Goal: Information Seeking & Learning: Learn about a topic

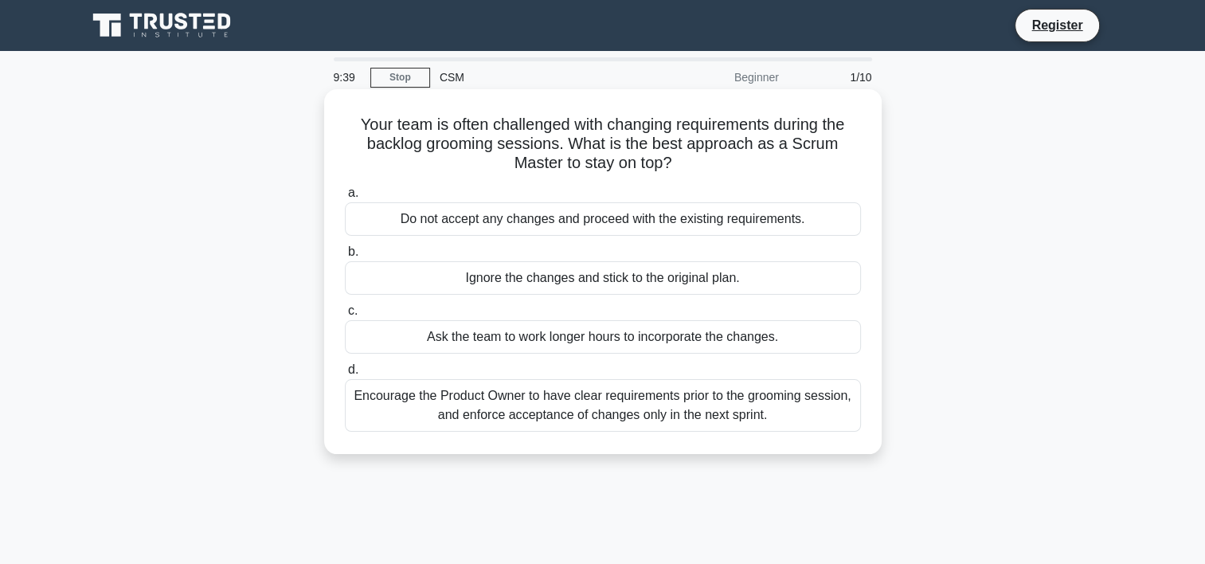
click at [538, 408] on div "Encourage the Product Owner to have clear requirements prior to the grooming se…" at bounding box center [603, 405] width 516 height 53
click at [345, 375] on input "d. Encourage the Product Owner to have clear requirements prior to the grooming…" at bounding box center [345, 370] width 0 height 10
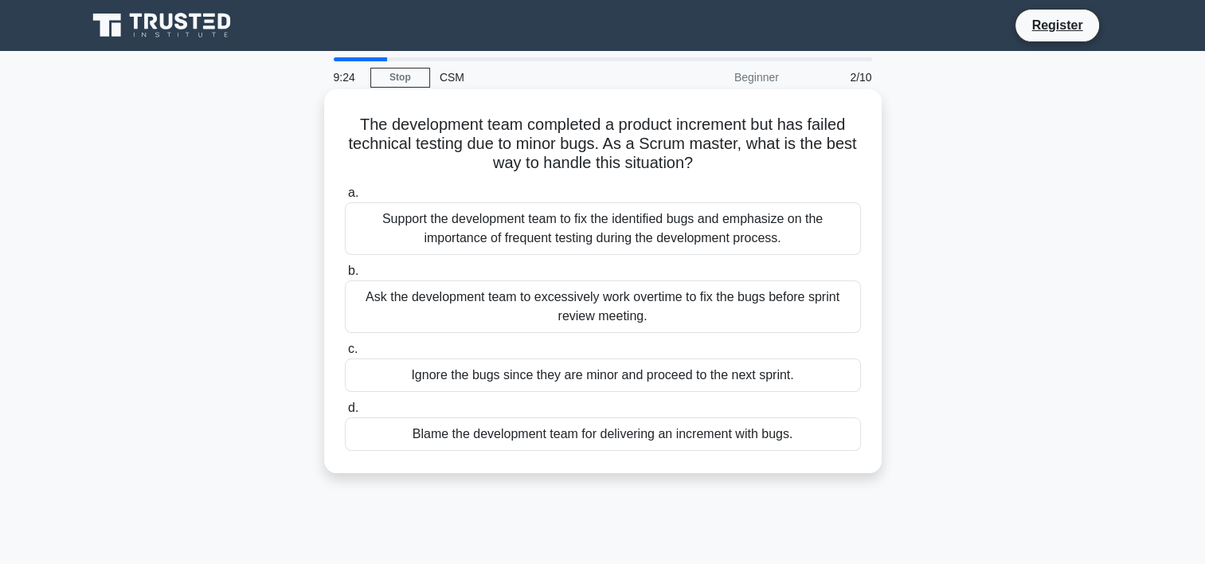
click at [623, 229] on div "Support the development team to fix the identified bugs and emphasize on the im…" at bounding box center [603, 228] width 516 height 53
click at [345, 198] on input "a. Support the development team to fix the identified bugs and emphasize on the…" at bounding box center [345, 193] width 0 height 10
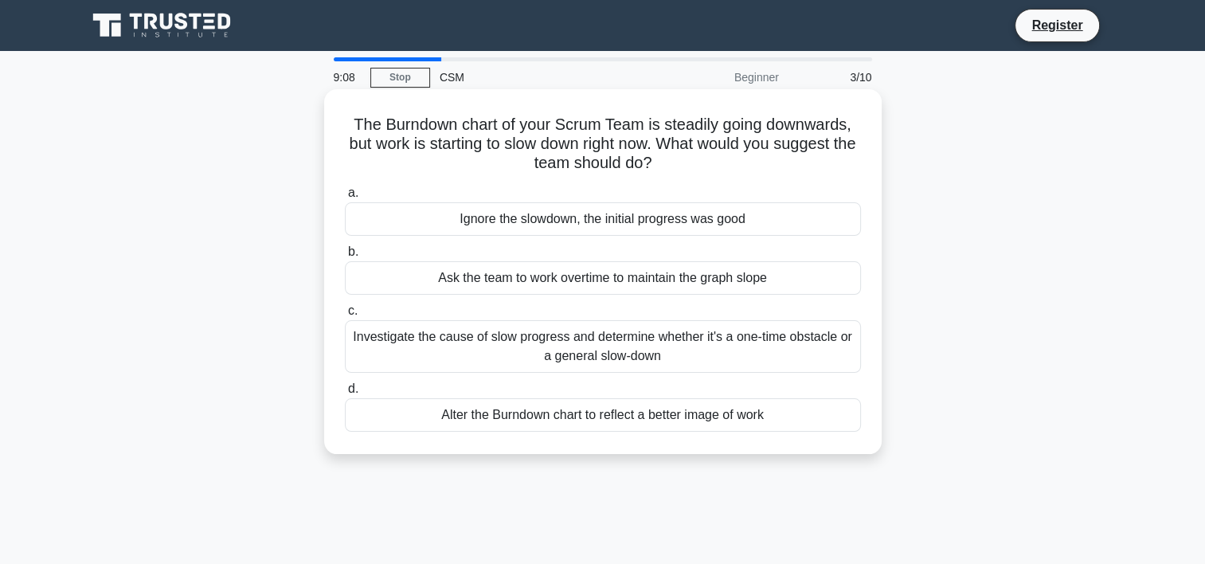
click at [584, 345] on div "Investigate the cause of slow progress and determine whether it's a one-time ob…" at bounding box center [603, 346] width 516 height 53
click at [345, 316] on input "c. Investigate the cause of slow progress and determine whether it's a one-time…" at bounding box center [345, 311] width 0 height 10
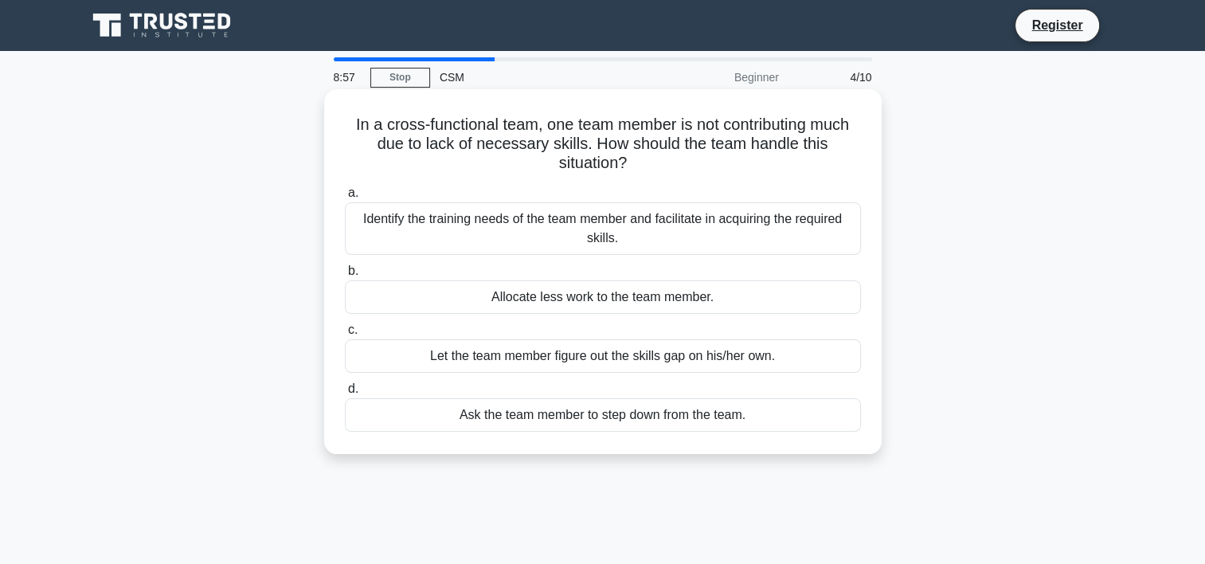
click at [643, 236] on div "Identify the training needs of the team member and facilitate in acquiring the …" at bounding box center [603, 228] width 516 height 53
click at [345, 198] on input "a. Identify the training needs of the team member and facilitate in acquiring t…" at bounding box center [345, 193] width 0 height 10
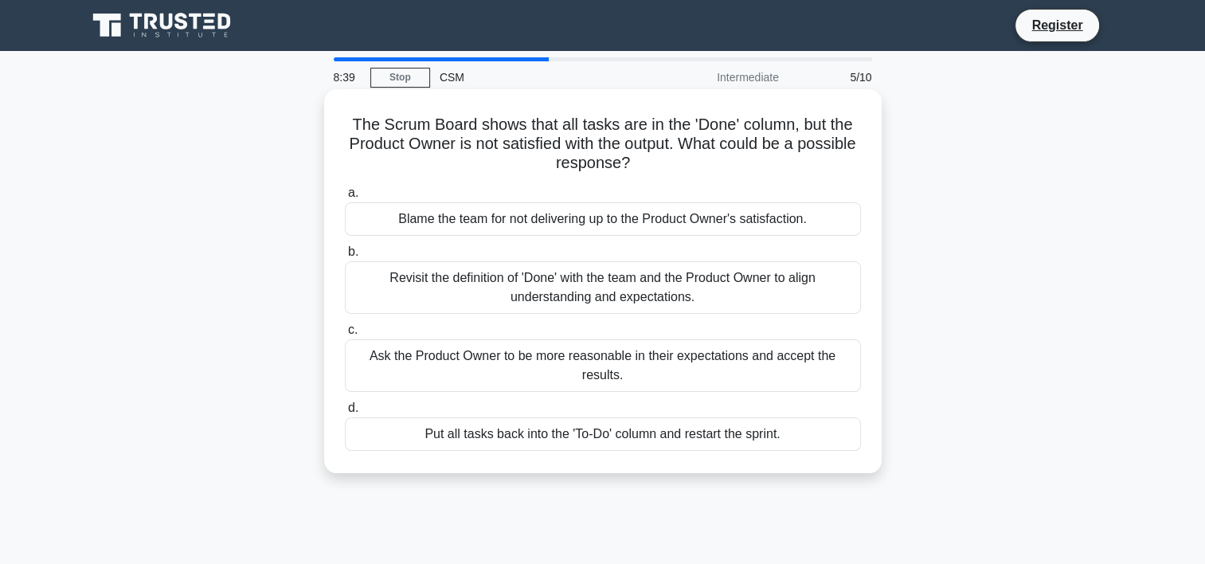
click at [625, 290] on div "Revisit the definition of 'Done' with the team and the Product Owner to align u…" at bounding box center [603, 287] width 516 height 53
click at [345, 257] on input "b. Revisit the definition of 'Done' with the team and the Product Owner to alig…" at bounding box center [345, 252] width 0 height 10
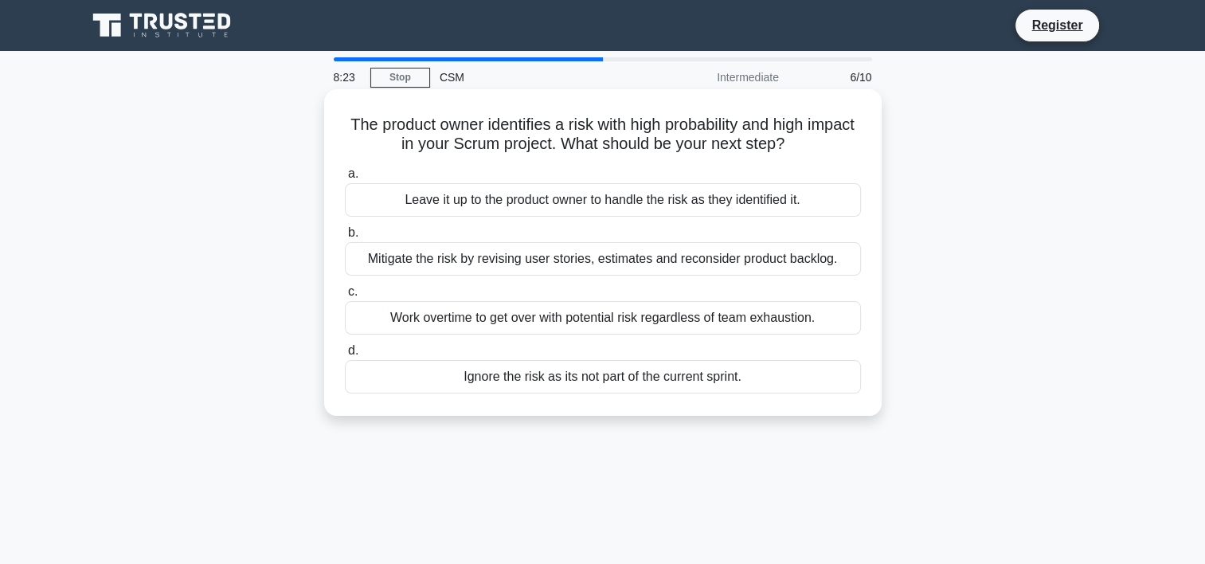
click at [653, 264] on div "Mitigate the risk by revising user stories, estimates and reconsider product ba…" at bounding box center [603, 258] width 516 height 33
click at [345, 238] on input "b. Mitigate the risk by revising user stories, estimates and reconsider product…" at bounding box center [345, 233] width 0 height 10
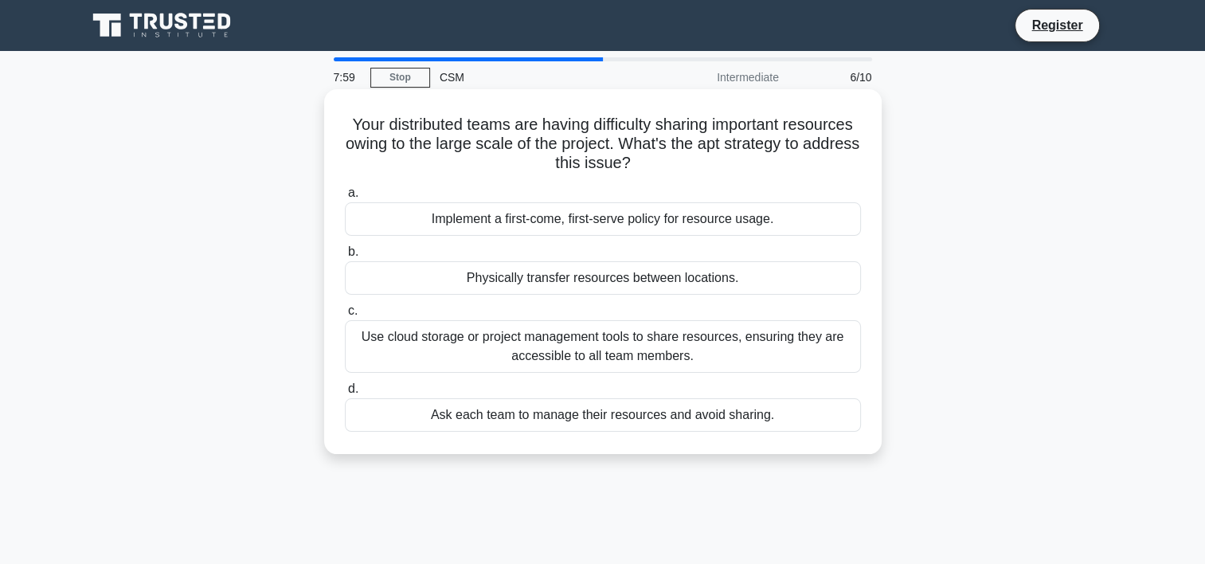
click at [643, 344] on div "Use cloud storage or project management tools to share resources, ensuring they…" at bounding box center [603, 346] width 516 height 53
click at [345, 316] on input "c. Use cloud storage or project management tools to share resources, ensuring t…" at bounding box center [345, 311] width 0 height 10
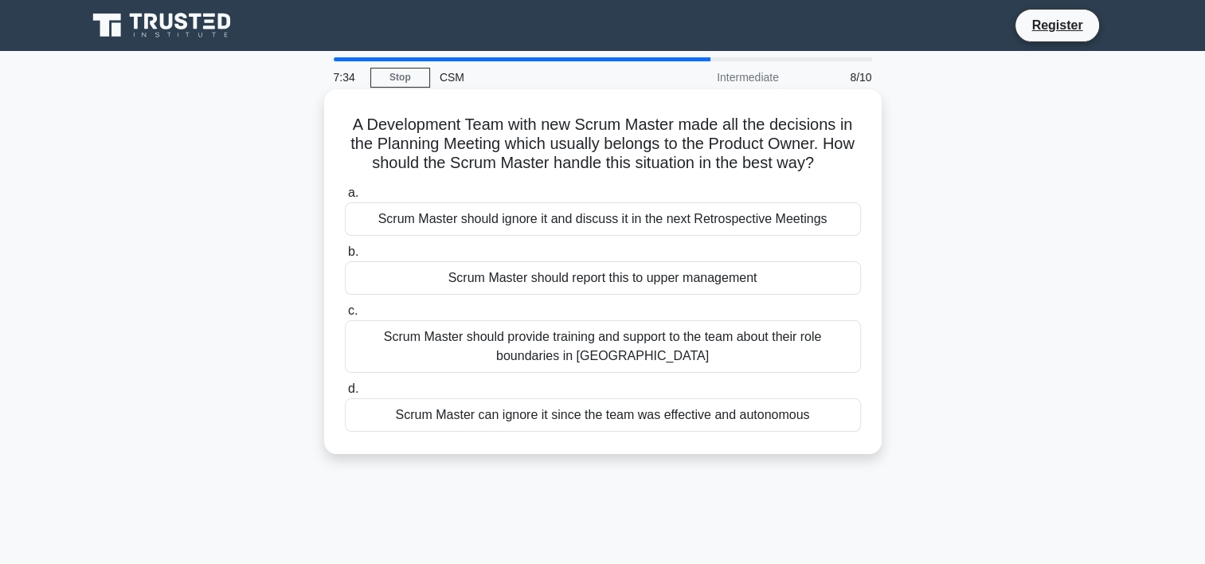
click at [697, 344] on div "Scrum Master should provide training and support to the team about their role b…" at bounding box center [603, 346] width 516 height 53
click at [345, 316] on input "c. Scrum Master should provide training and support to the team about their rol…" at bounding box center [345, 311] width 0 height 10
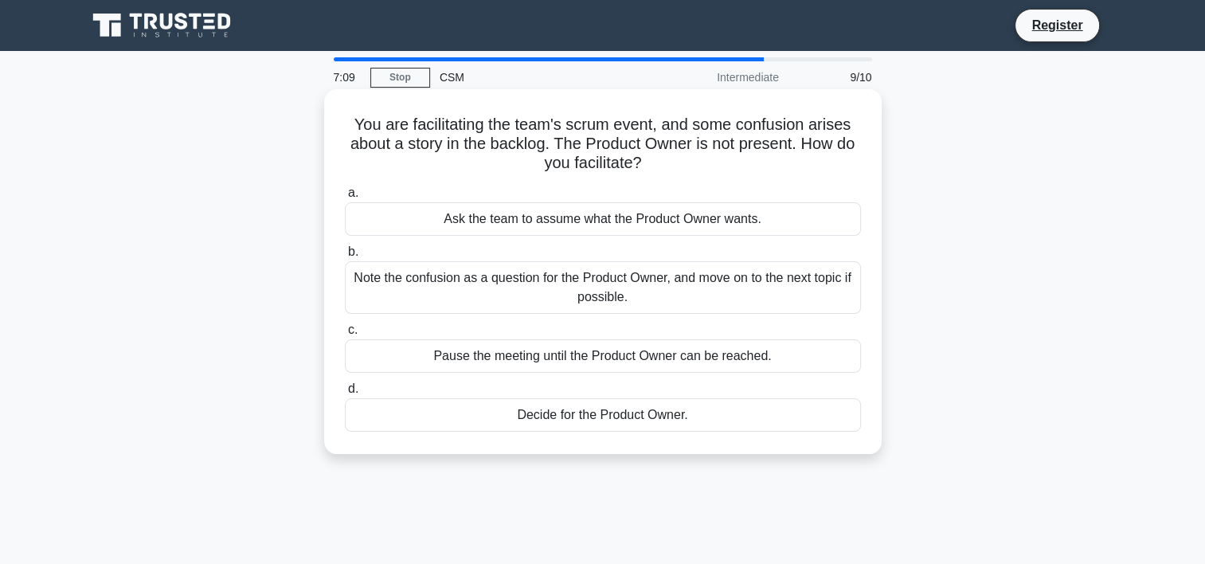
click at [683, 274] on div "Note the confusion as a question for the Product Owner, and move on to the next…" at bounding box center [603, 287] width 516 height 53
click at [345, 257] on input "b. Note the confusion as a question for the Product Owner, and move on to the n…" at bounding box center [345, 252] width 0 height 10
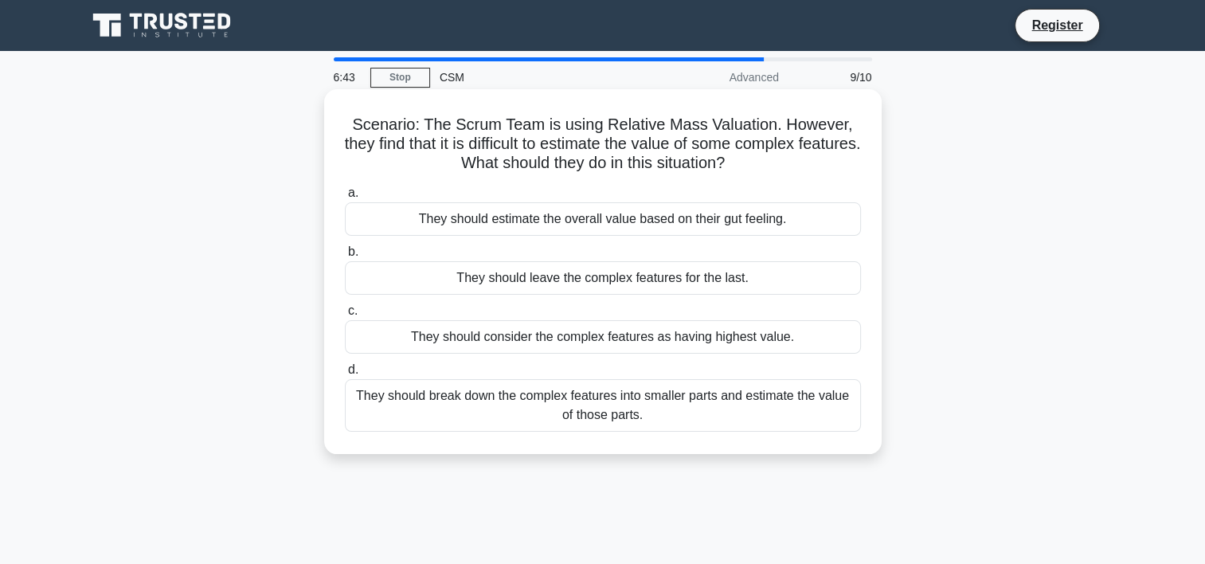
click at [637, 398] on div "They should break down the complex features into smaller parts and estimate the…" at bounding box center [603, 405] width 516 height 53
click at [345, 375] on input "d. They should break down the complex features into smaller parts and estimate …" at bounding box center [345, 370] width 0 height 10
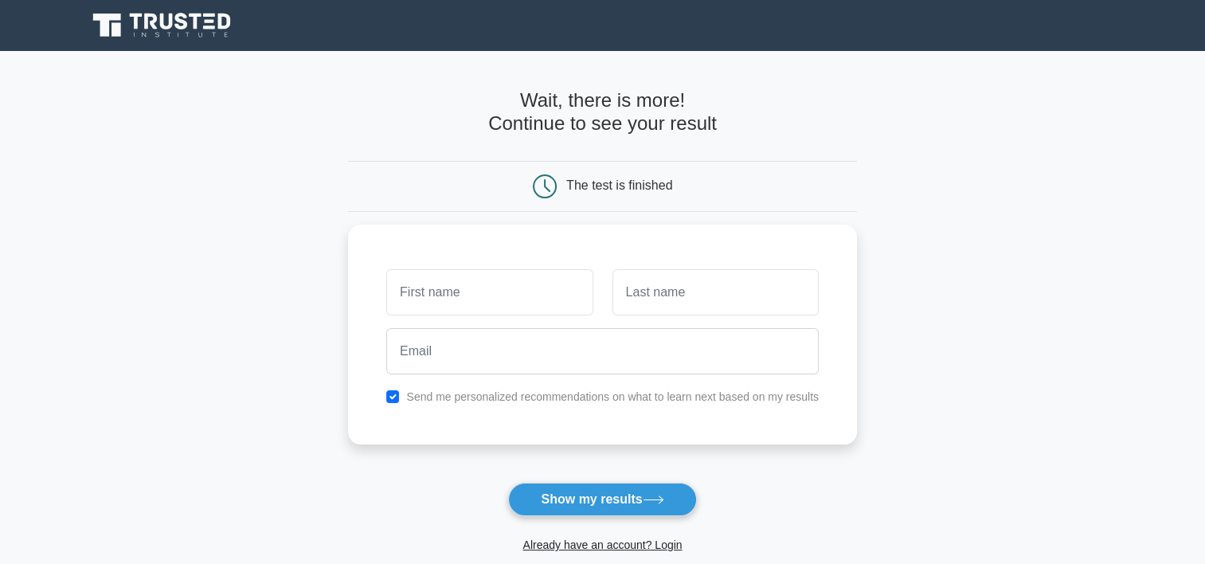
click at [567, 274] on input "text" at bounding box center [489, 292] width 206 height 46
click at [573, 515] on button "Show my results" at bounding box center [602, 499] width 188 height 33
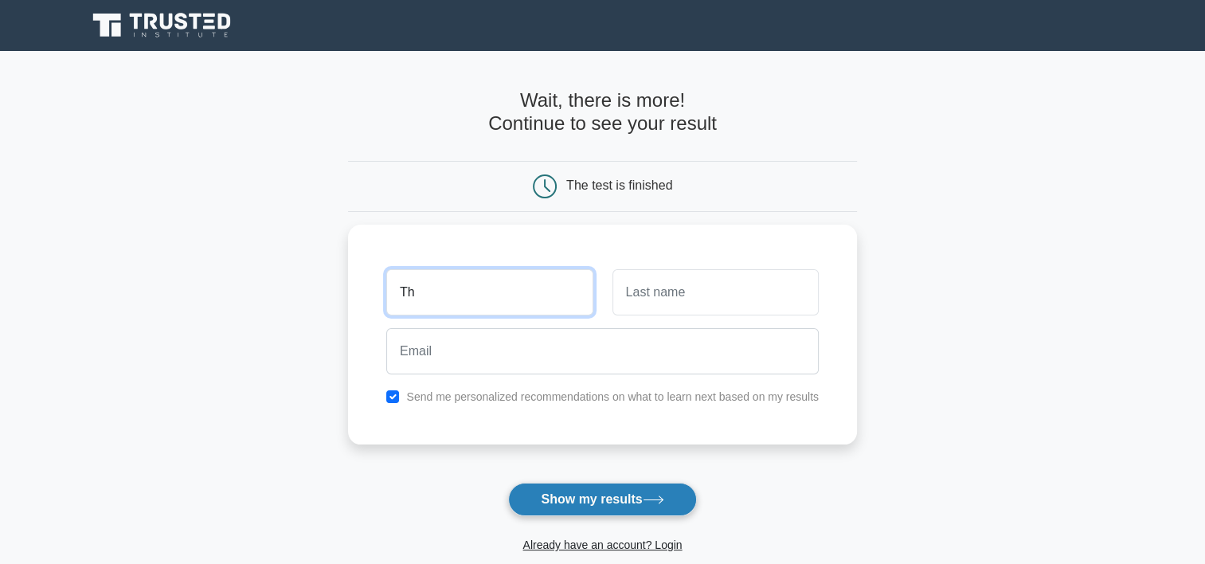
type input "T"
type input "Pat"
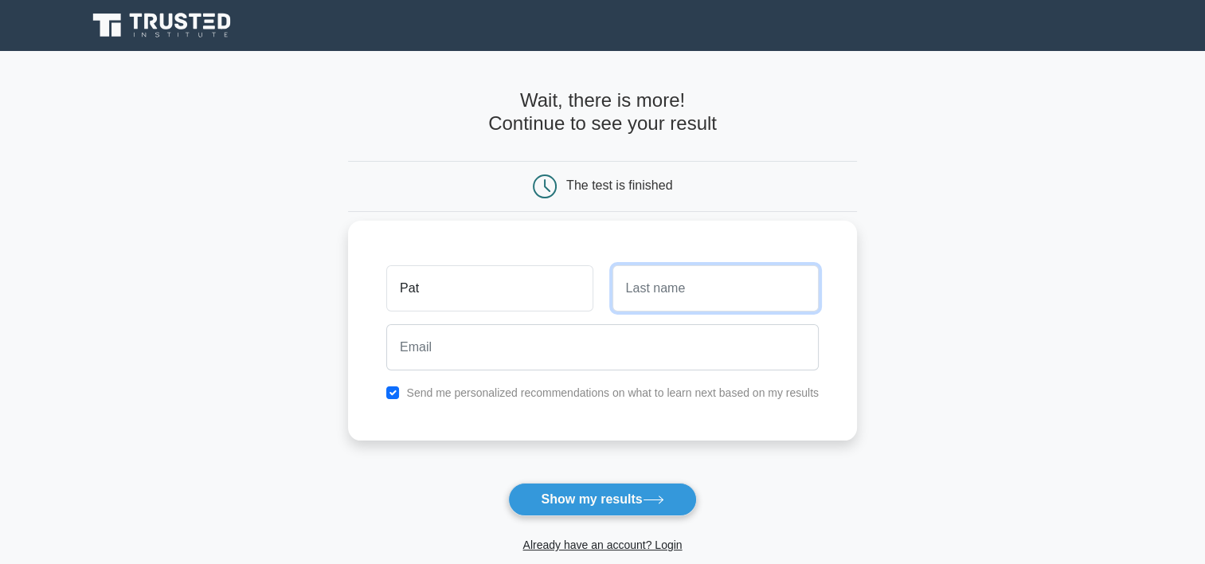
click at [687, 288] on input "text" at bounding box center [715, 288] width 206 height 46
type input "Rab"
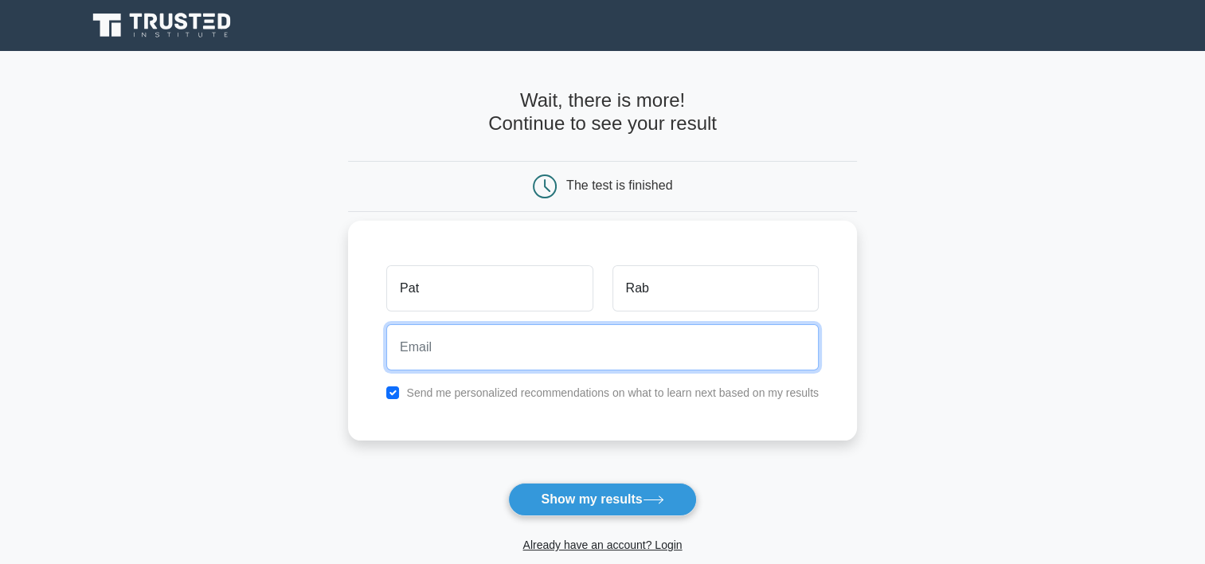
click at [573, 357] on input "email" at bounding box center [602, 347] width 432 height 46
type input "thokozilerababalela@gmail.com"
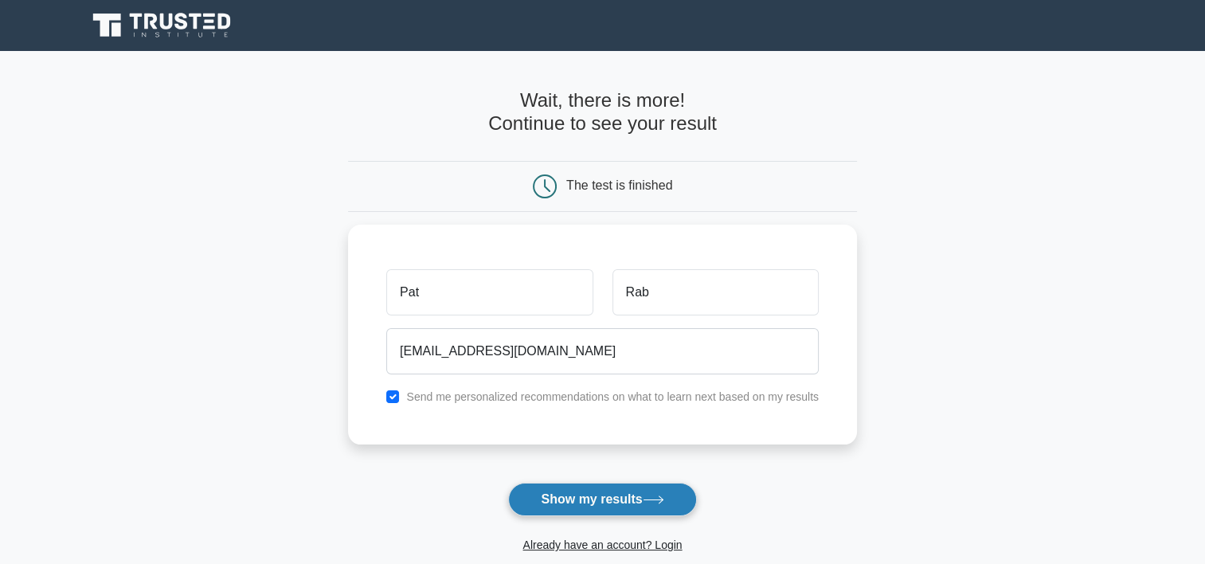
click at [628, 505] on button "Show my results" at bounding box center [602, 499] width 188 height 33
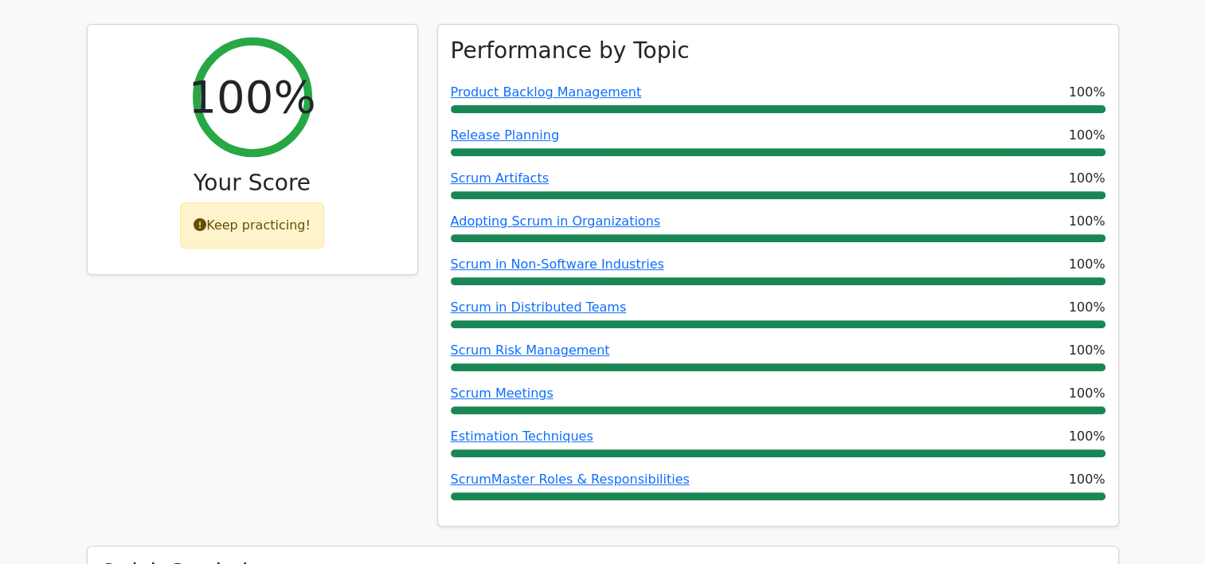
scroll to position [600, 0]
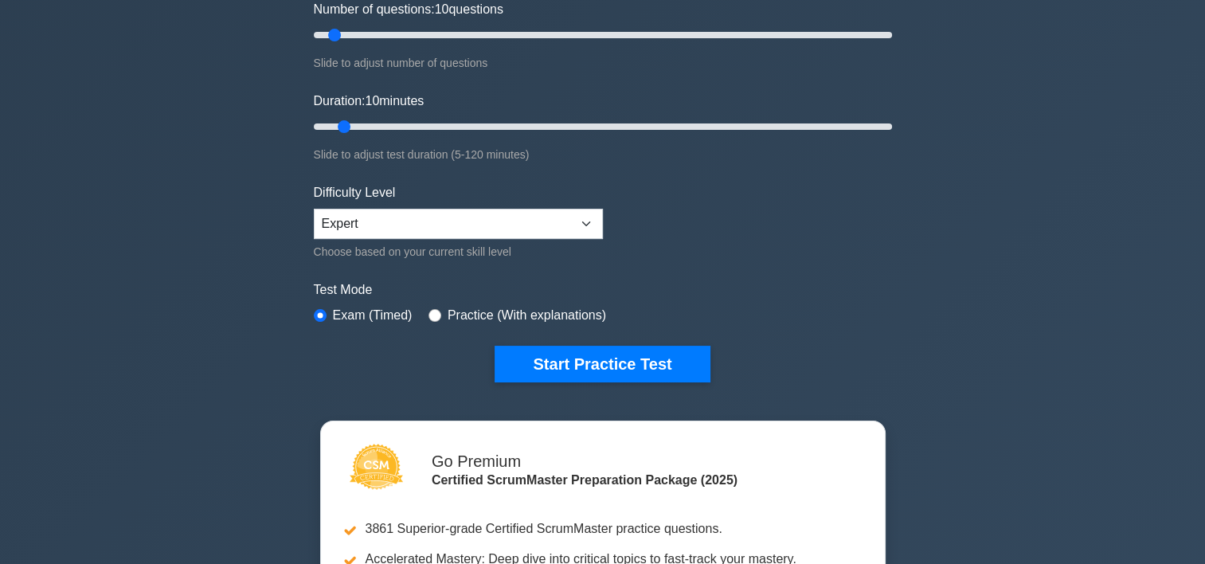
scroll to position [275, 0]
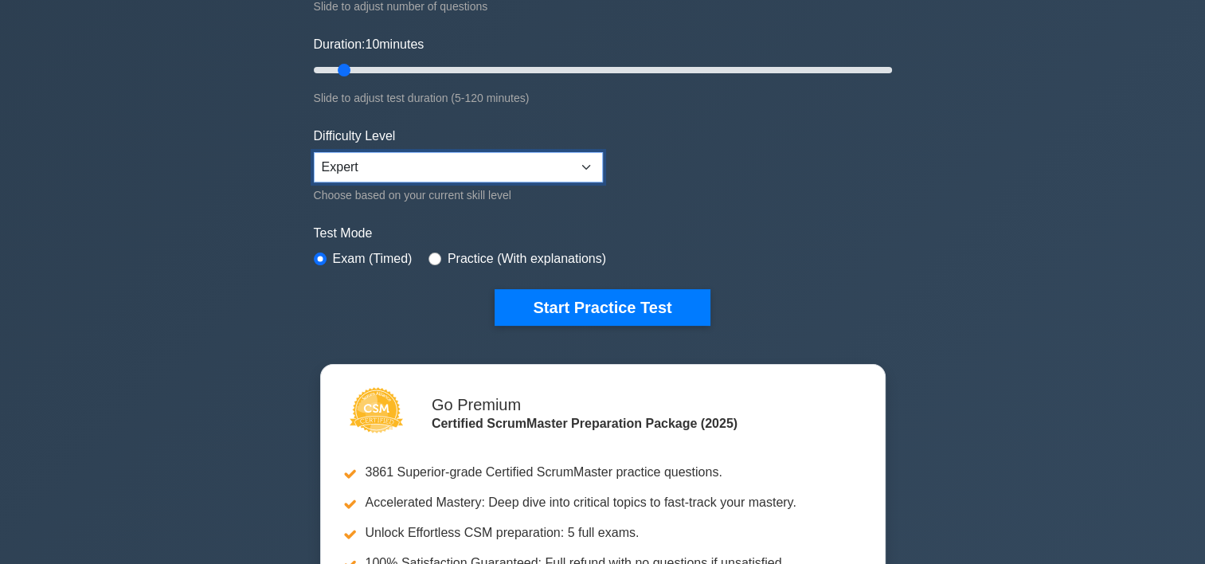
click at [587, 163] on select "Beginner Intermediate Expert" at bounding box center [458, 167] width 289 height 30
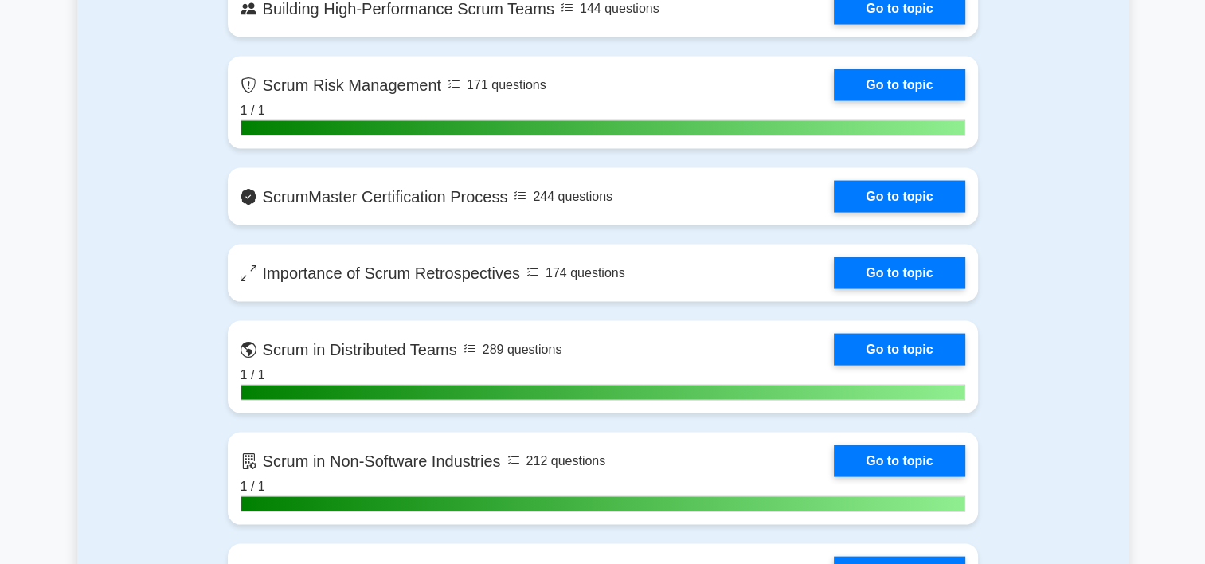
scroll to position [3112, 0]
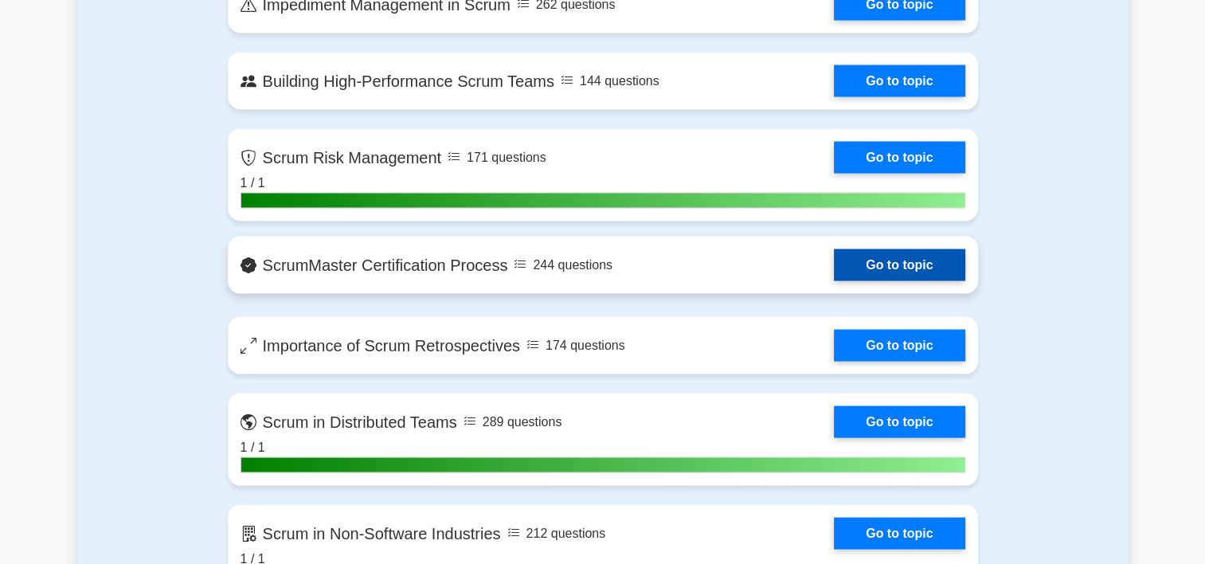
click at [882, 252] on link "Go to topic" at bounding box center [899, 265] width 131 height 32
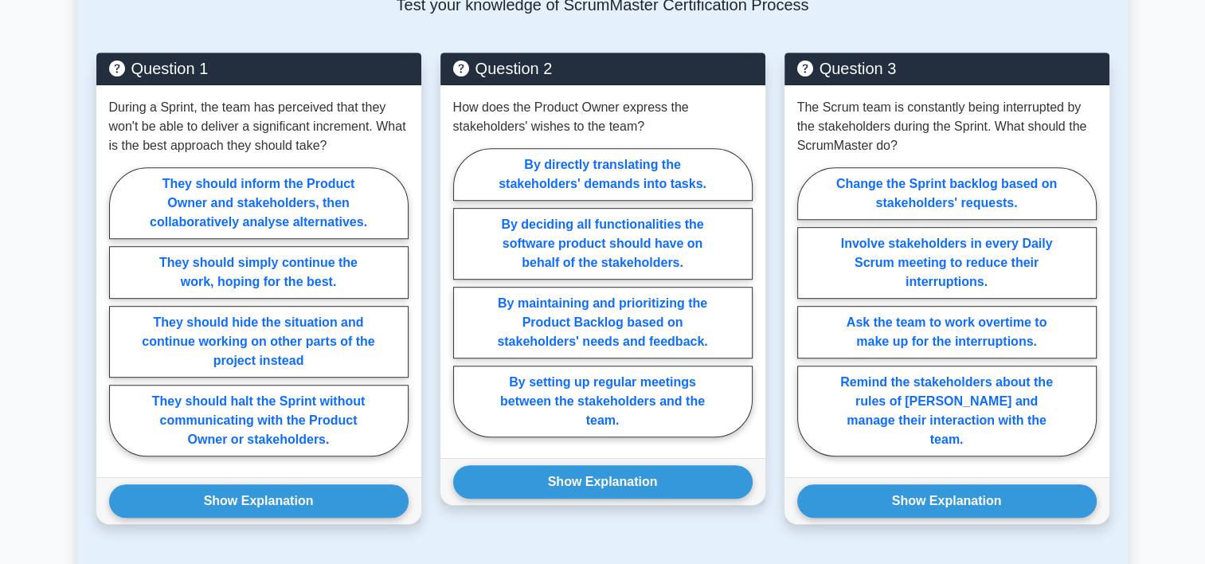
scroll to position [871, 0]
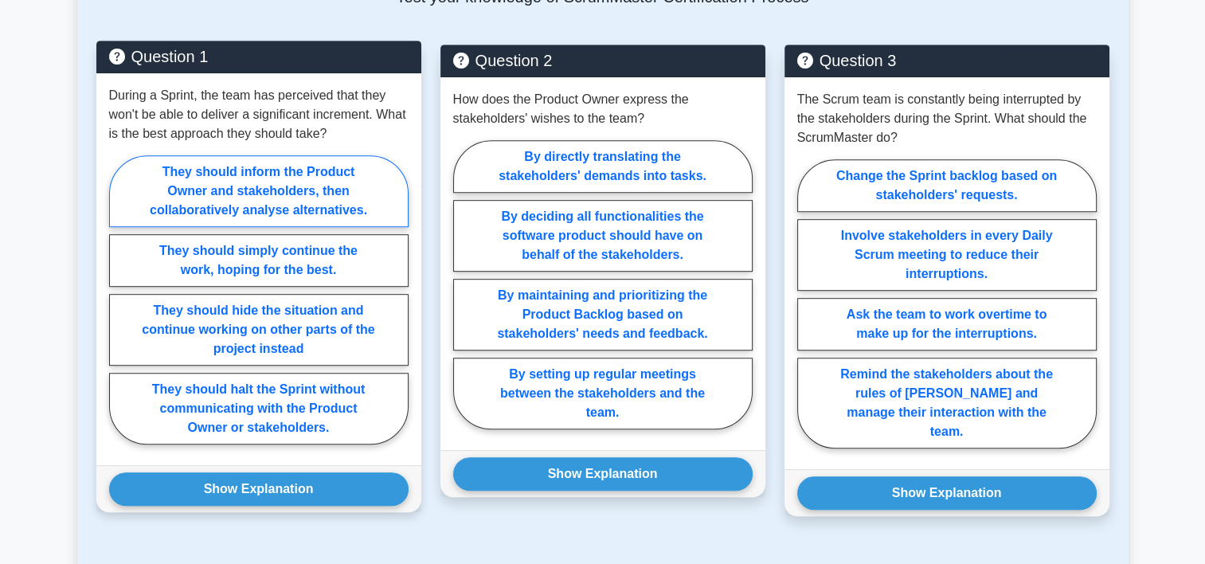
click at [334, 172] on label "They should inform the Product Owner and stakeholders, then collaboratively ana…" at bounding box center [258, 191] width 299 height 72
click at [119, 299] on input "They should inform the Product Owner and stakeholders, then collaboratively ana…" at bounding box center [114, 304] width 10 height 10
radio input "true"
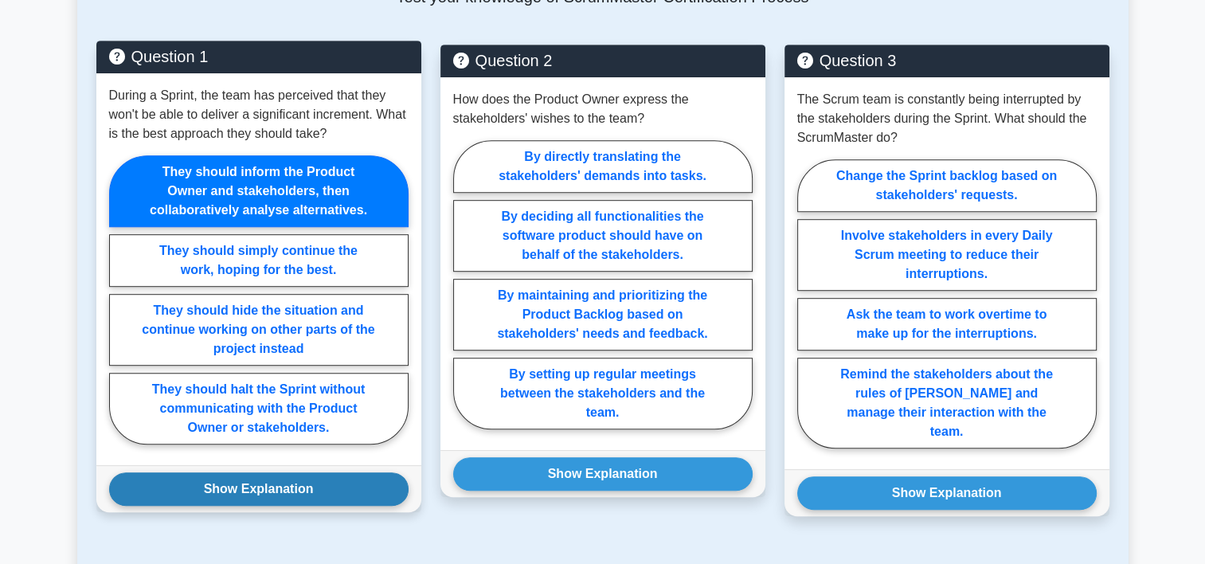
click at [360, 490] on button "Show Explanation" at bounding box center [258, 488] width 299 height 33
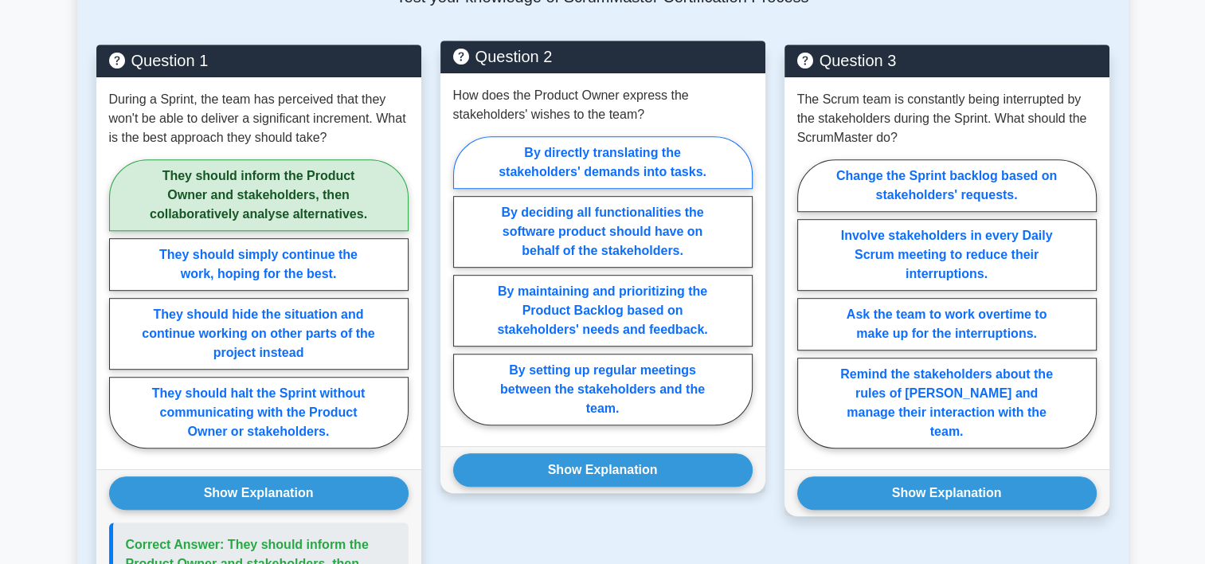
click at [671, 171] on label "By directly translating the stakeholders' demands into tasks." at bounding box center [602, 162] width 299 height 53
click at [463, 280] on input "By directly translating the stakeholders' demands into tasks." at bounding box center [458, 285] width 10 height 10
radio input "true"
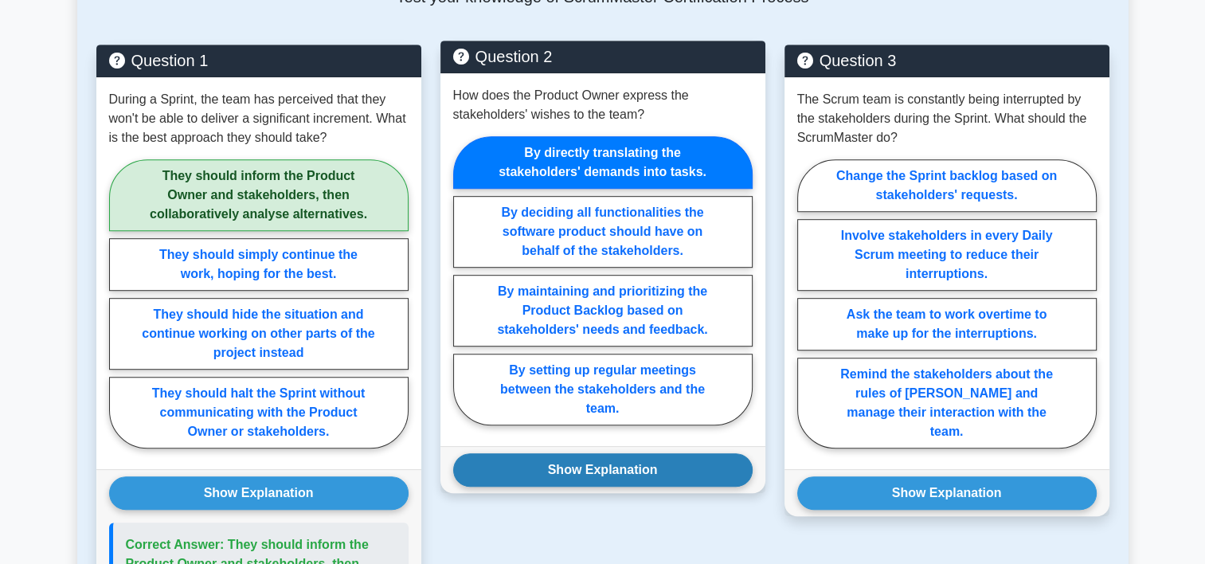
click at [678, 463] on button "Show Explanation" at bounding box center [602, 469] width 299 height 33
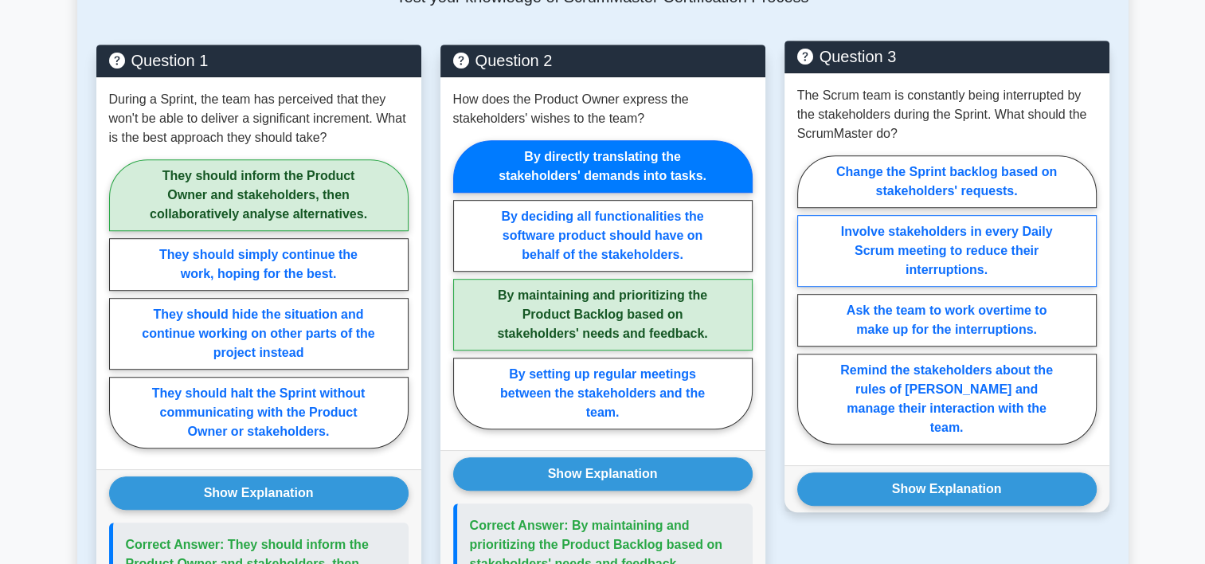
click at [908, 250] on label "Involve stakeholders in every Daily Scrum meeting to reduce their interruptions." at bounding box center [946, 251] width 299 height 72
click at [807, 299] on input "Involve stakeholders in every Daily Scrum meeting to reduce their interruptions." at bounding box center [802, 304] width 10 height 10
radio input "true"
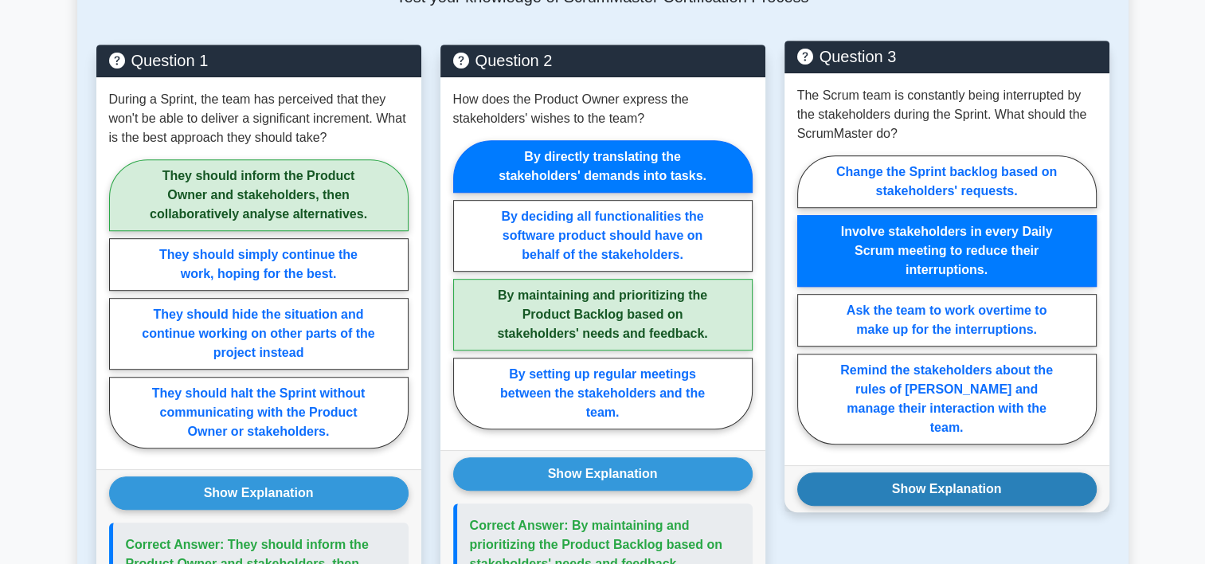
click at [957, 472] on button "Show Explanation" at bounding box center [946, 488] width 299 height 33
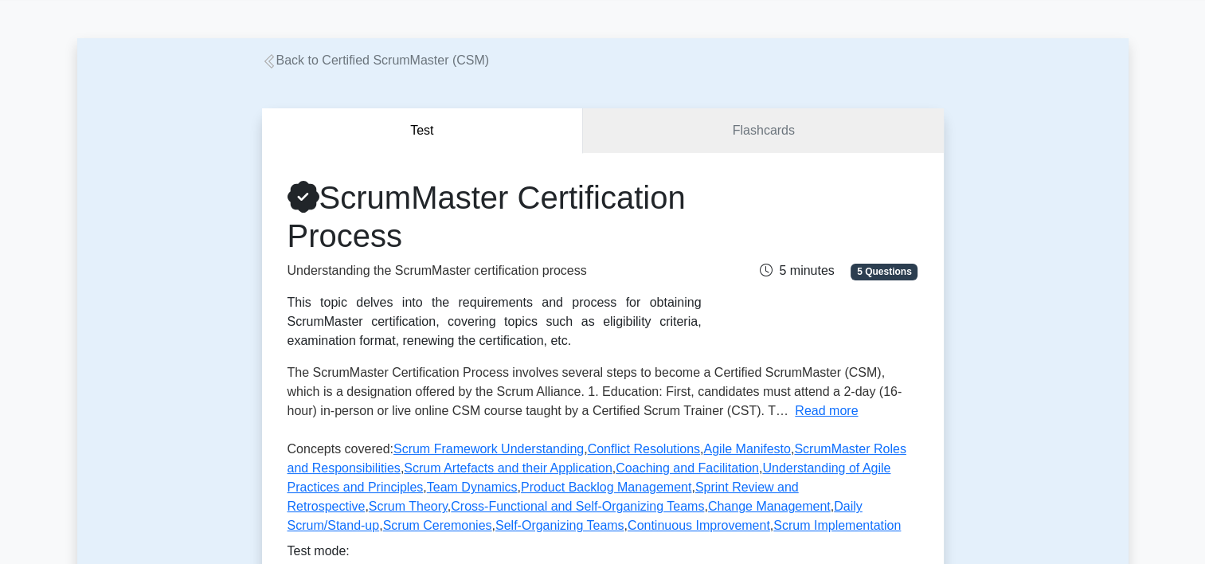
scroll to position [0, 0]
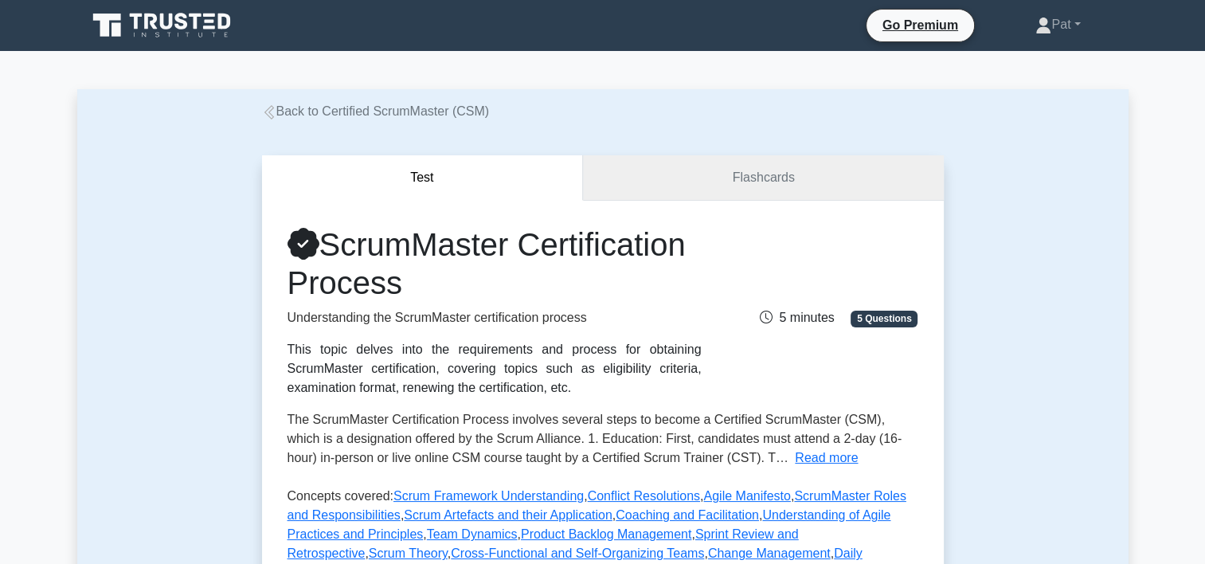
click at [748, 175] on link "Flashcards" at bounding box center [763, 177] width 360 height 45
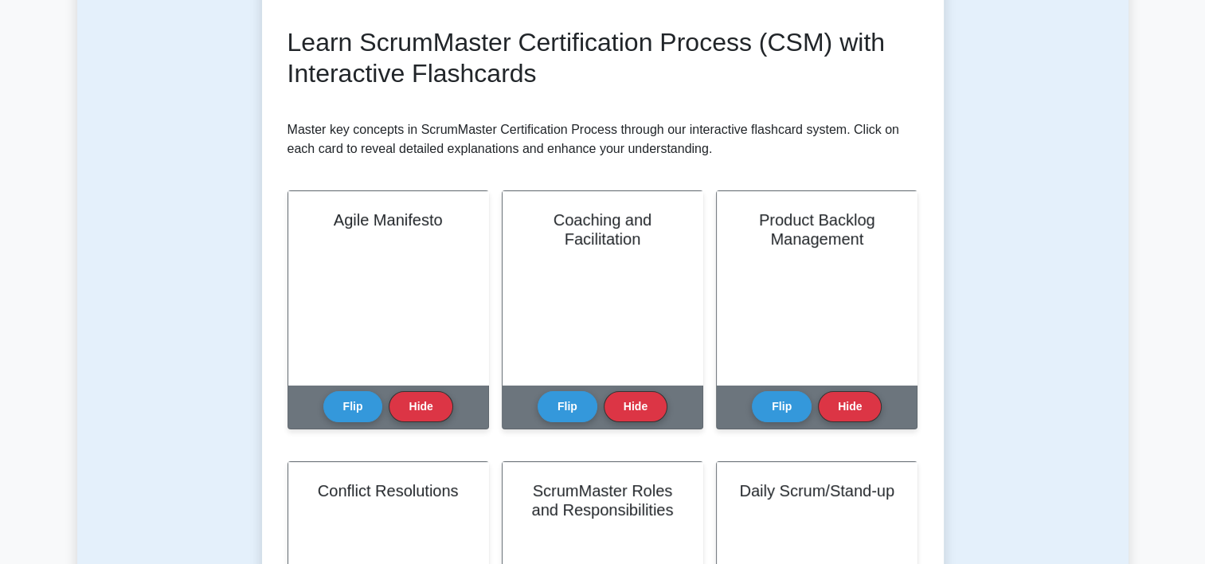
scroll to position [236, 0]
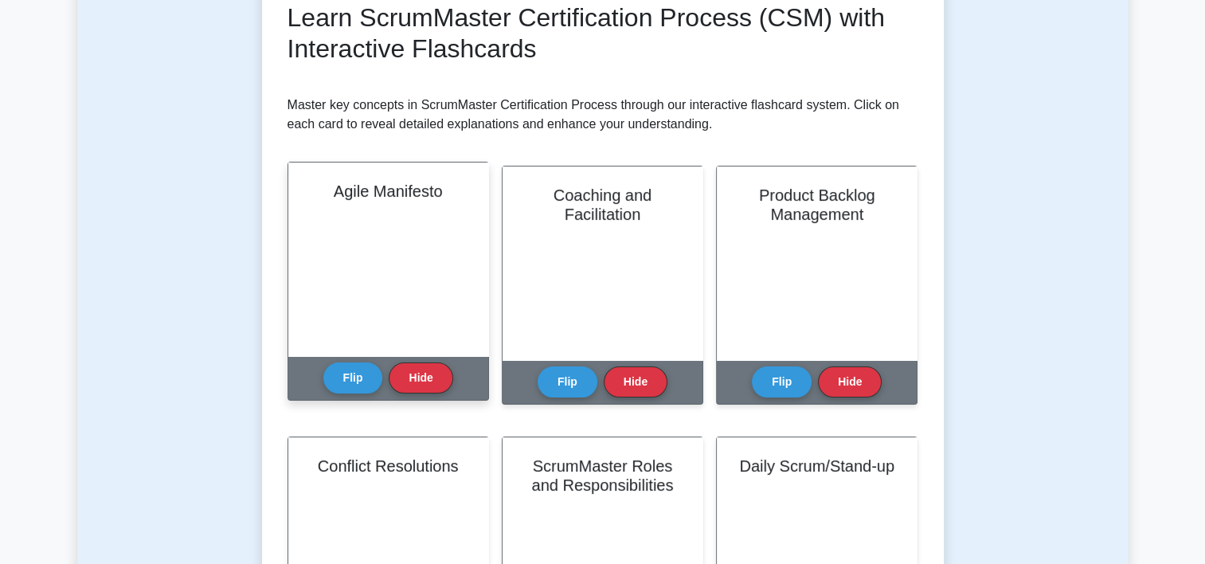
click at [429, 268] on div "Agile Manifesto" at bounding box center [388, 258] width 200 height 193
click at [350, 383] on button "Flip" at bounding box center [353, 376] width 60 height 31
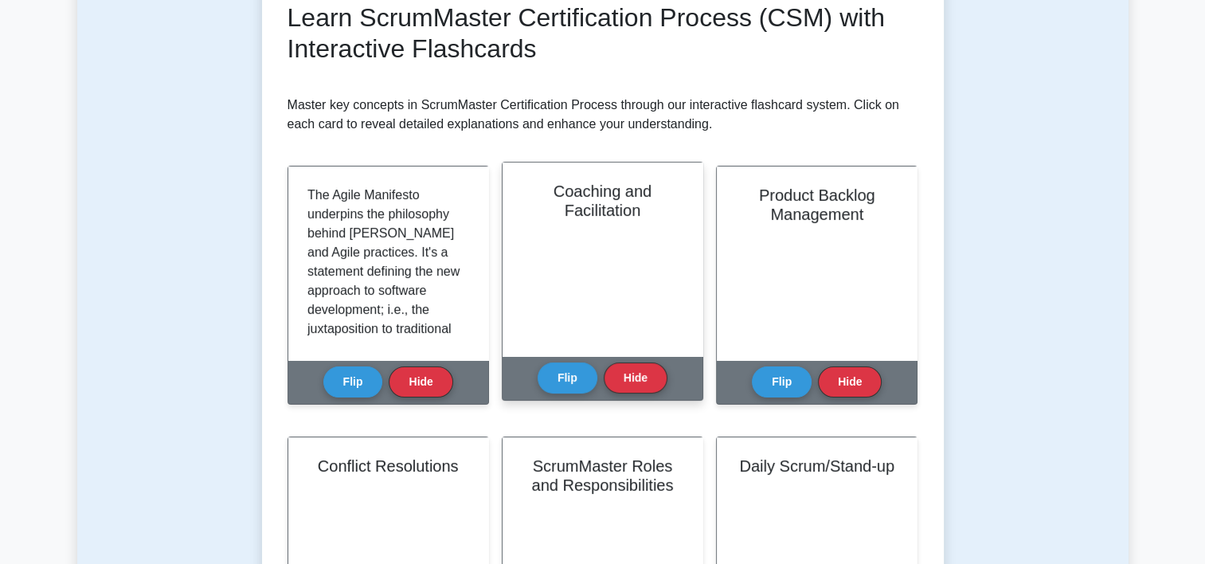
click at [569, 248] on div "Coaching and Facilitation" at bounding box center [602, 258] width 200 height 193
click at [580, 381] on button "Flip" at bounding box center [567, 376] width 60 height 31
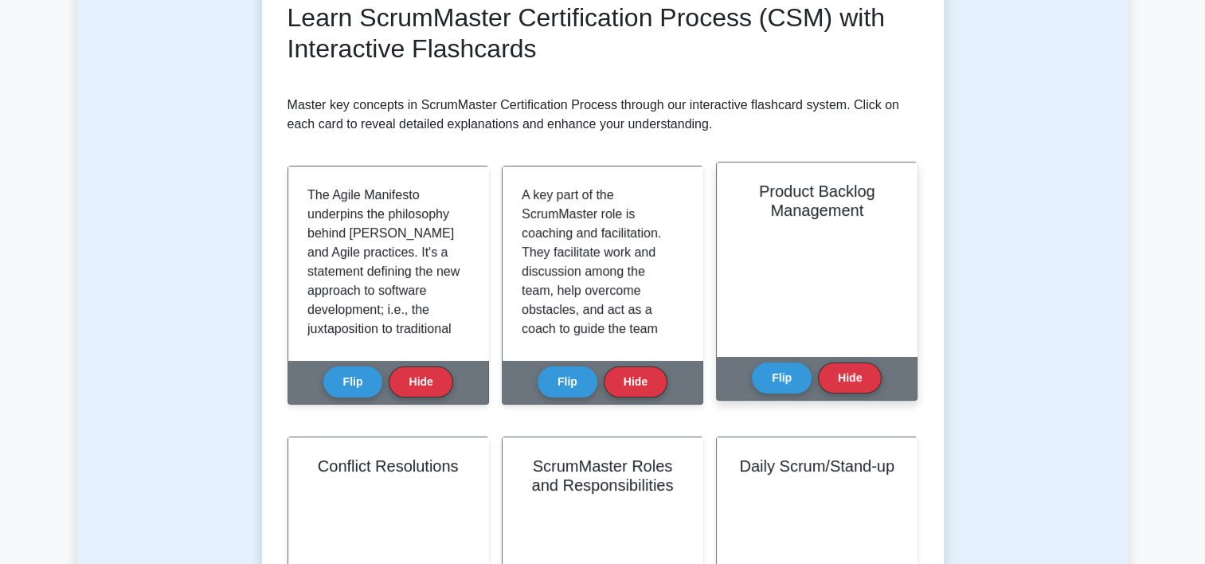
click at [780, 287] on div "Product Backlog Management" at bounding box center [817, 258] width 200 height 193
click at [783, 375] on button "Flip" at bounding box center [782, 376] width 60 height 31
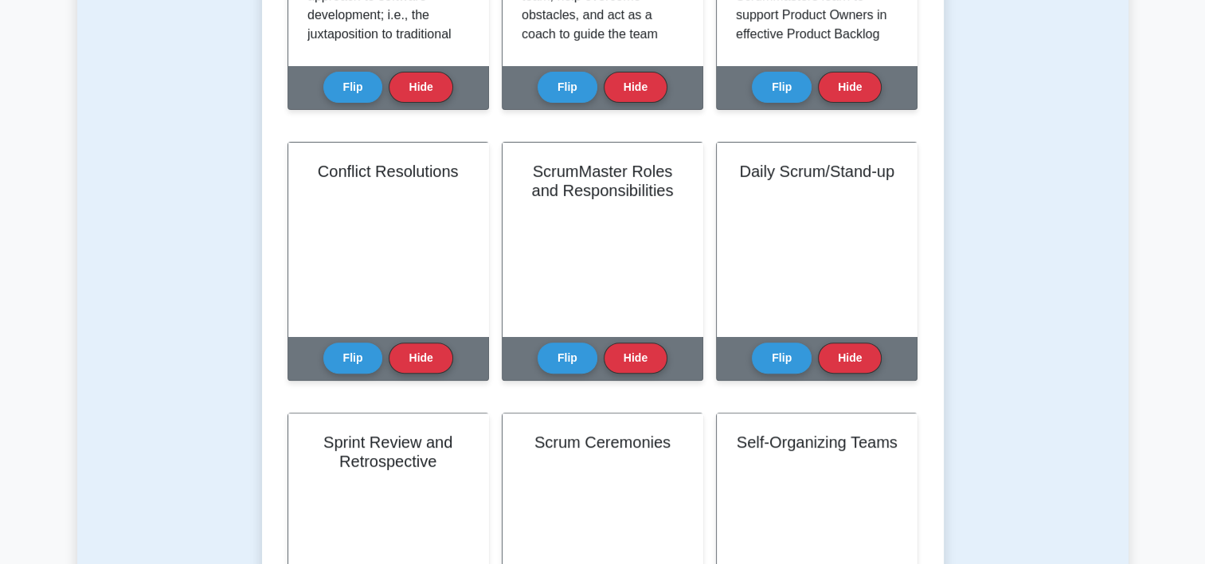
scroll to position [558, 0]
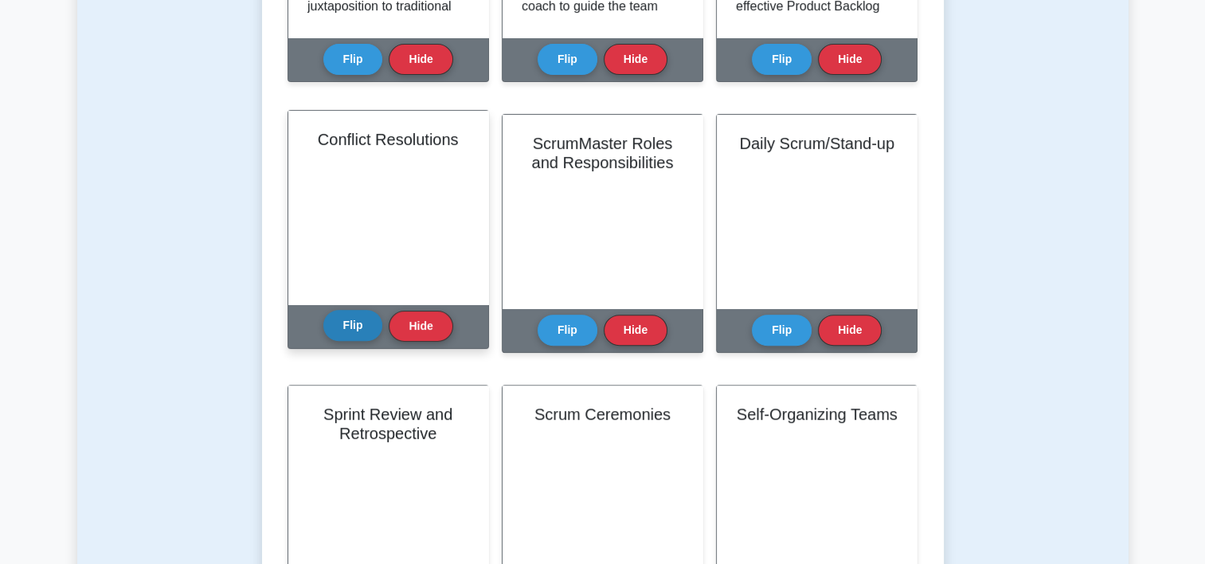
click at [350, 342] on div "Flip Hide" at bounding box center [388, 326] width 130 height 44
click at [355, 322] on button "Flip" at bounding box center [353, 325] width 60 height 31
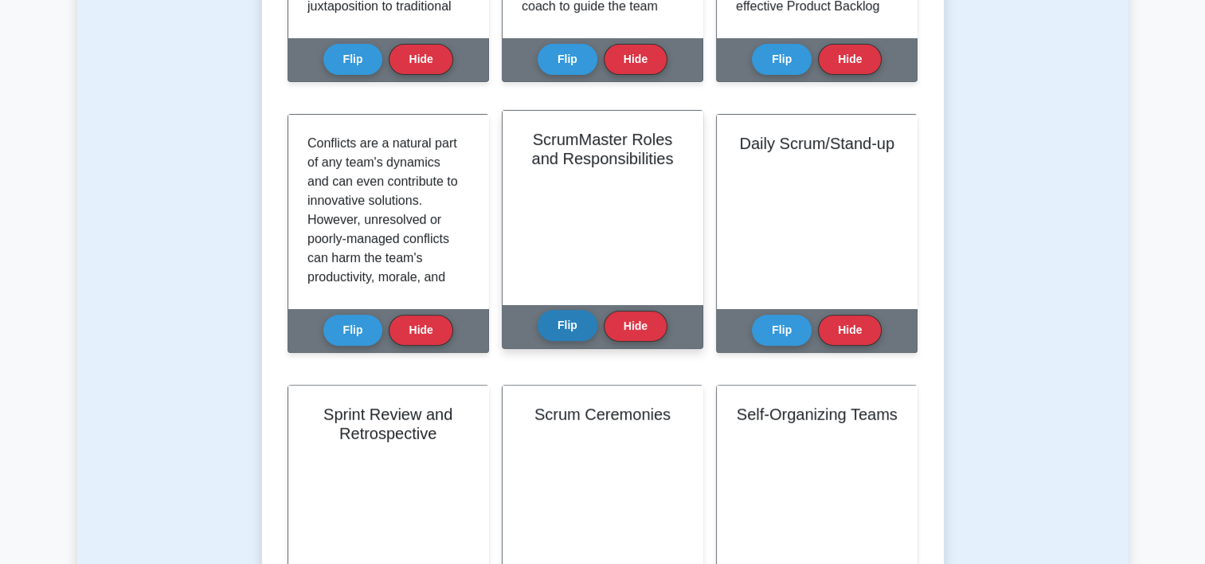
click at [561, 328] on button "Flip" at bounding box center [567, 325] width 60 height 31
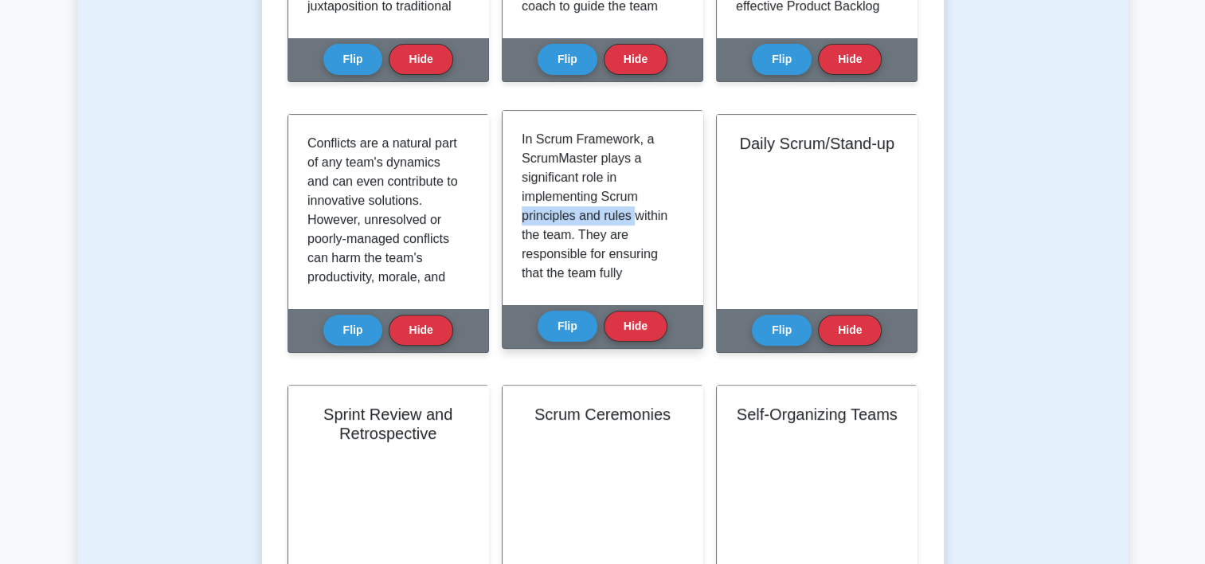
drag, startPoint x: 522, startPoint y: 217, endPoint x: 631, endPoint y: 210, distance: 109.3
click at [631, 210] on p "In Scrum Framework, a ScrumMaster plays a significant role in implementing Scru…" at bounding box center [599, 416] width 155 height 573
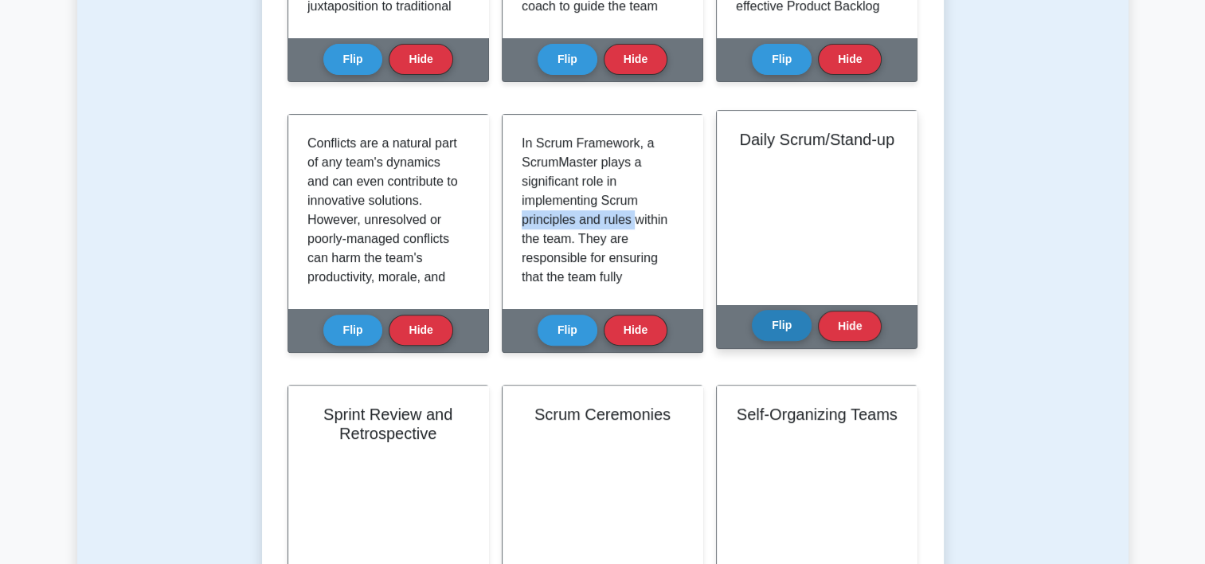
click at [783, 326] on button "Flip" at bounding box center [782, 325] width 60 height 31
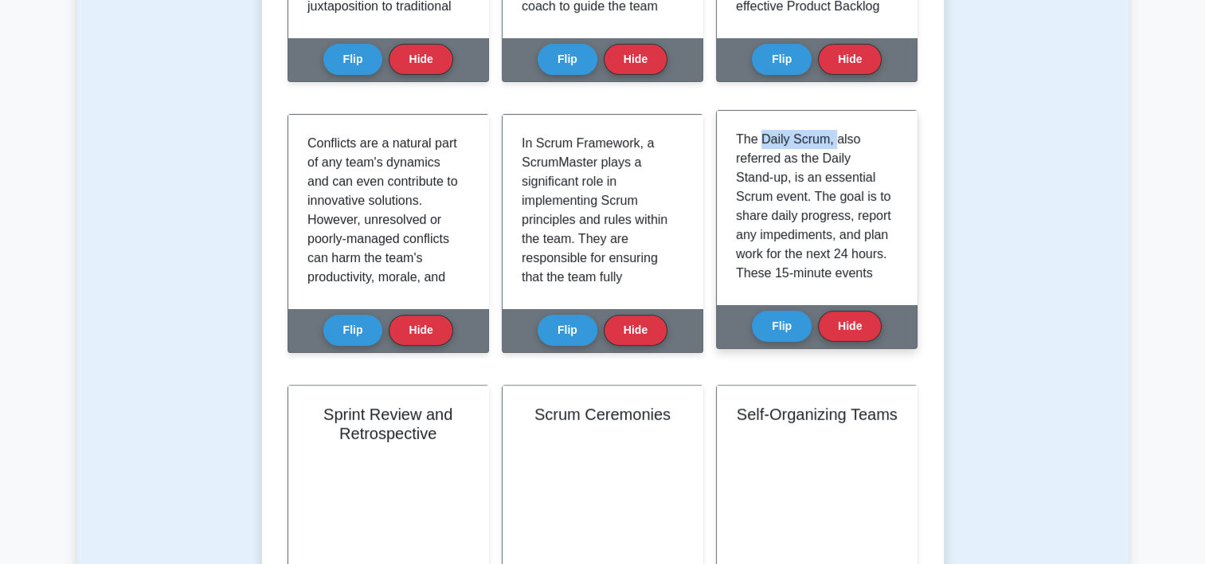
drag, startPoint x: 760, startPoint y: 144, endPoint x: 831, endPoint y: 132, distance: 71.9
click at [831, 132] on p "The Daily Scrum, also referred as the Daily Stand-up, is an essential Scrum eve…" at bounding box center [813, 340] width 155 height 420
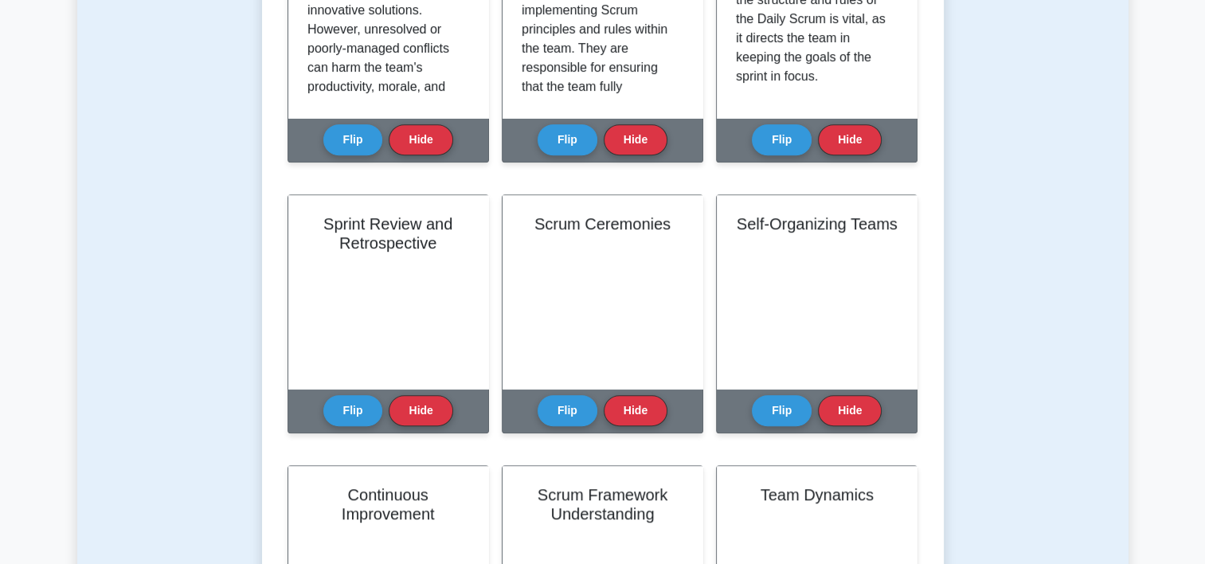
scroll to position [794, 0]
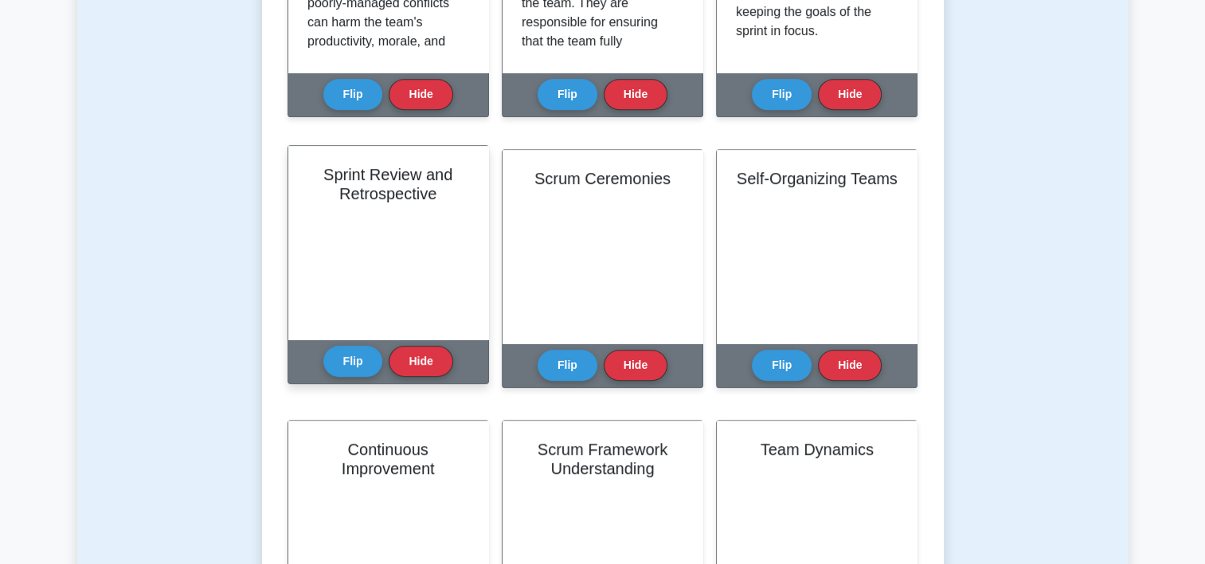
click at [405, 187] on h2 "Sprint Review and Retrospective" at bounding box center [388, 184] width 162 height 38
click at [343, 360] on button "Flip" at bounding box center [353, 360] width 60 height 31
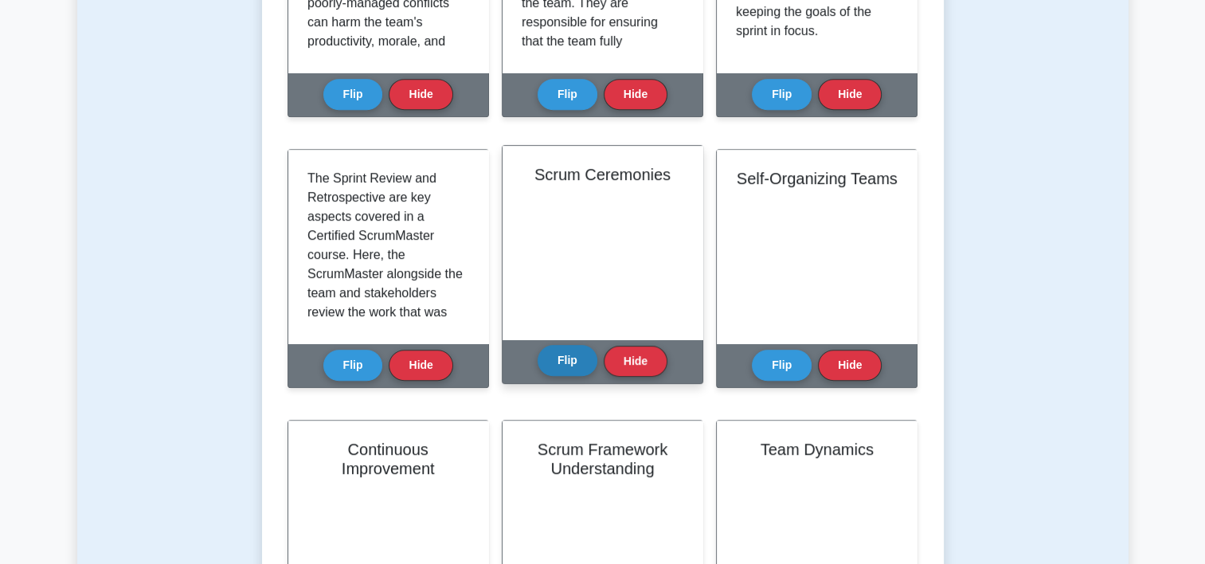
click at [561, 355] on button "Flip" at bounding box center [567, 360] width 60 height 31
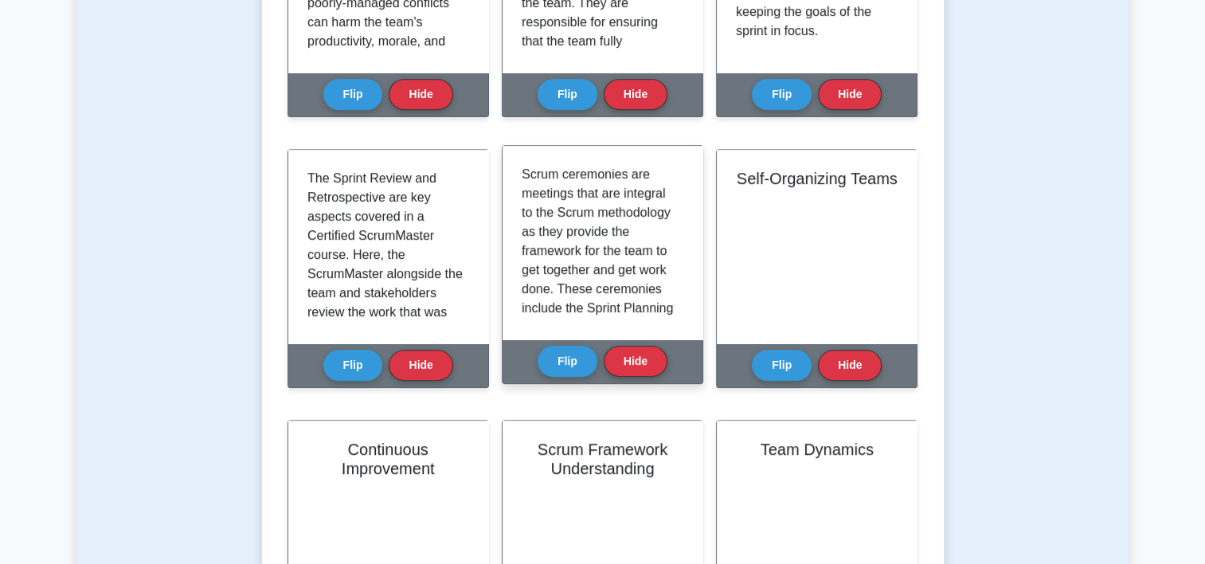
click at [683, 190] on div "Scrum ceremonies are meetings that are integral to the Scrum methodology as the…" at bounding box center [602, 242] width 200 height 193
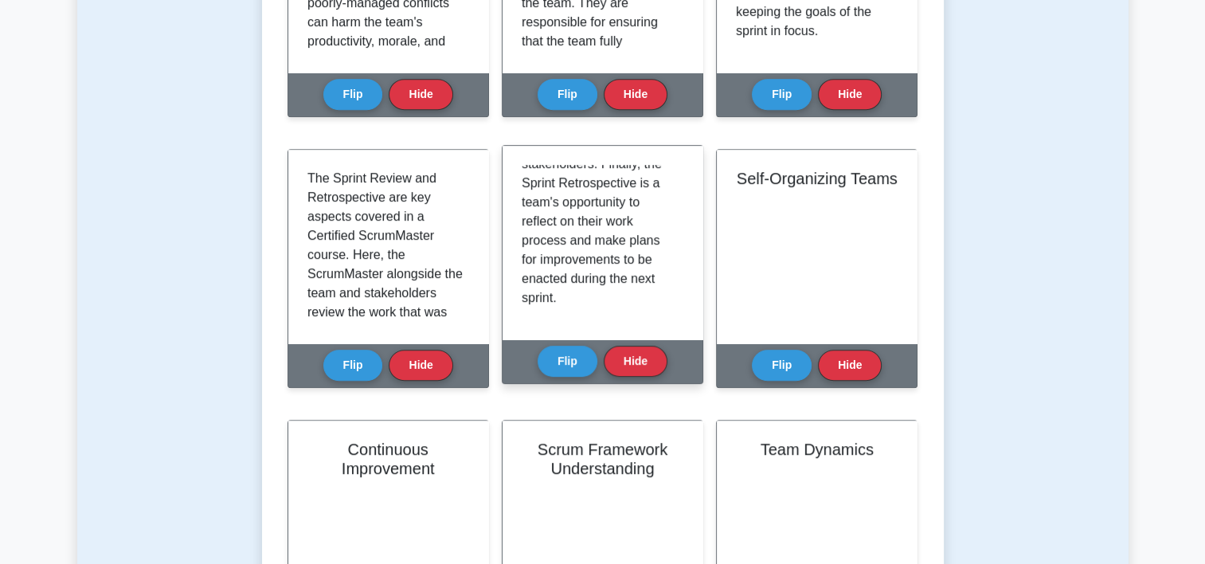
scroll to position [583, 0]
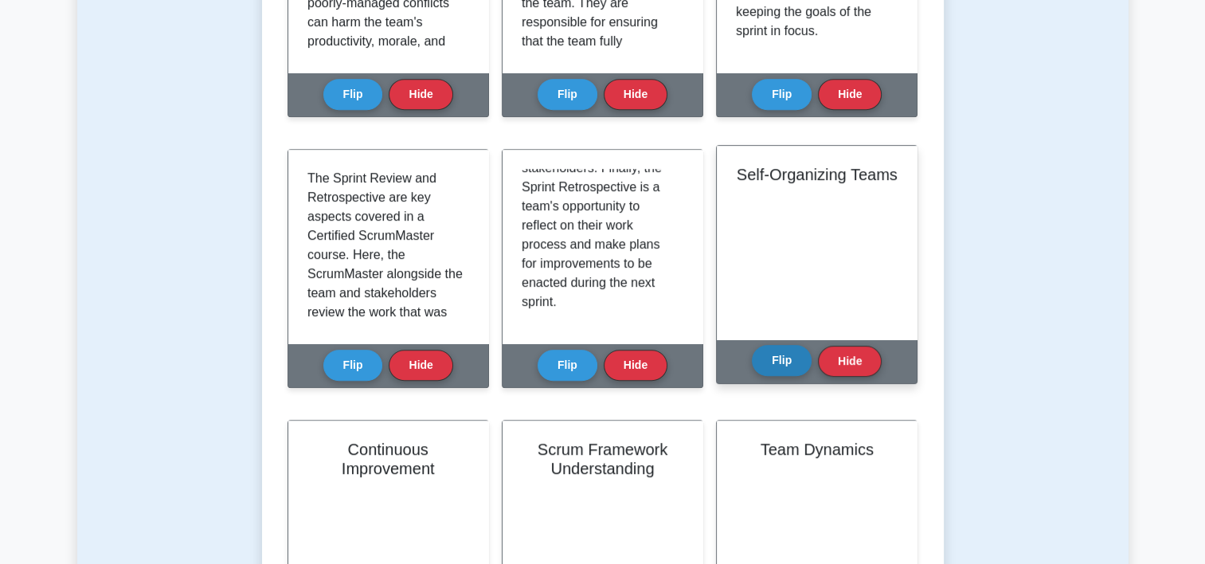
click at [793, 361] on button "Flip" at bounding box center [782, 360] width 60 height 31
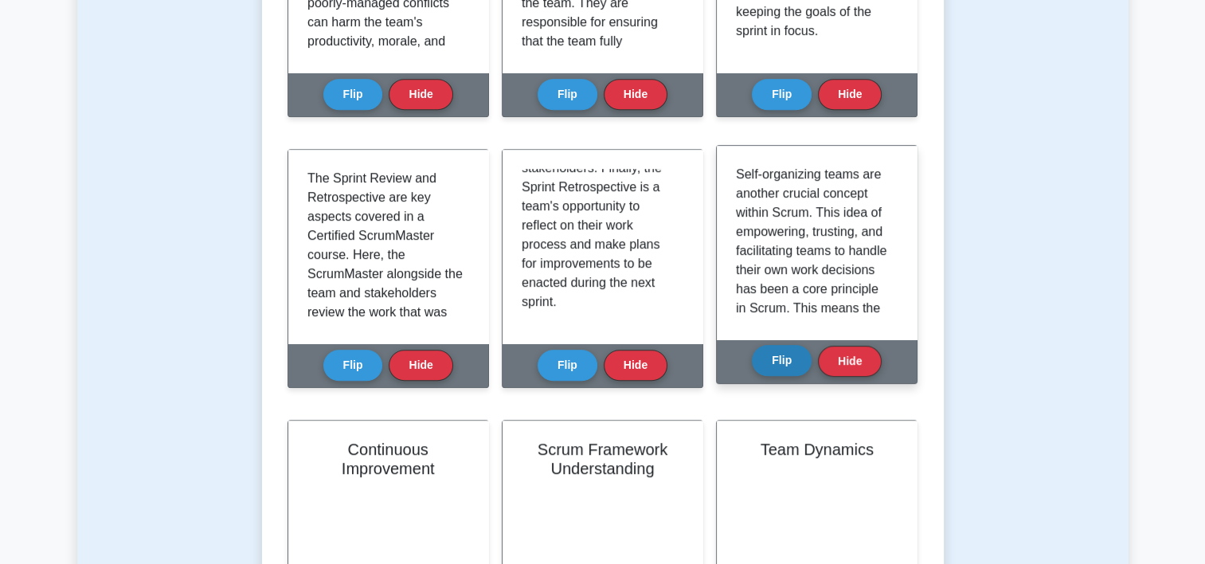
click at [802, 360] on button "Flip" at bounding box center [782, 360] width 60 height 31
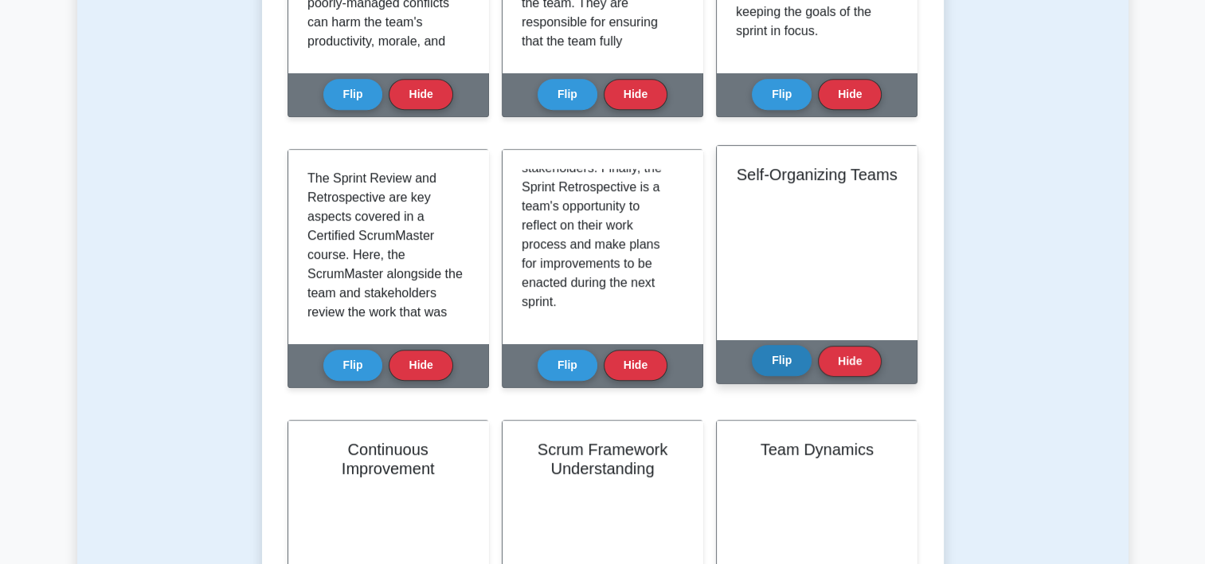
click at [802, 360] on button "Flip" at bounding box center [782, 360] width 60 height 31
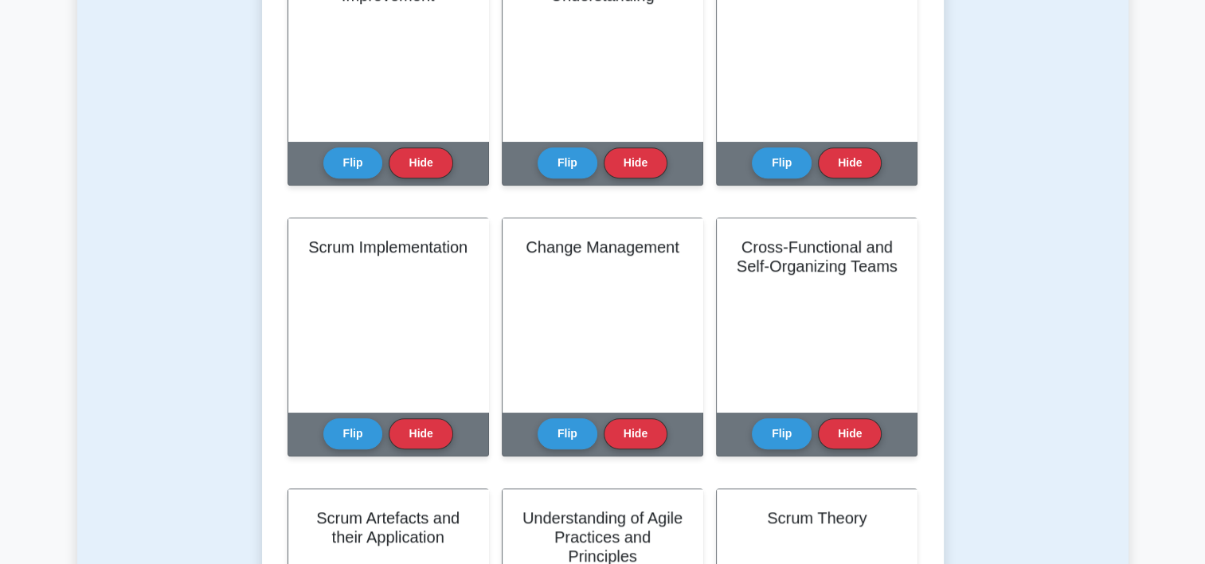
scroll to position [1275, 0]
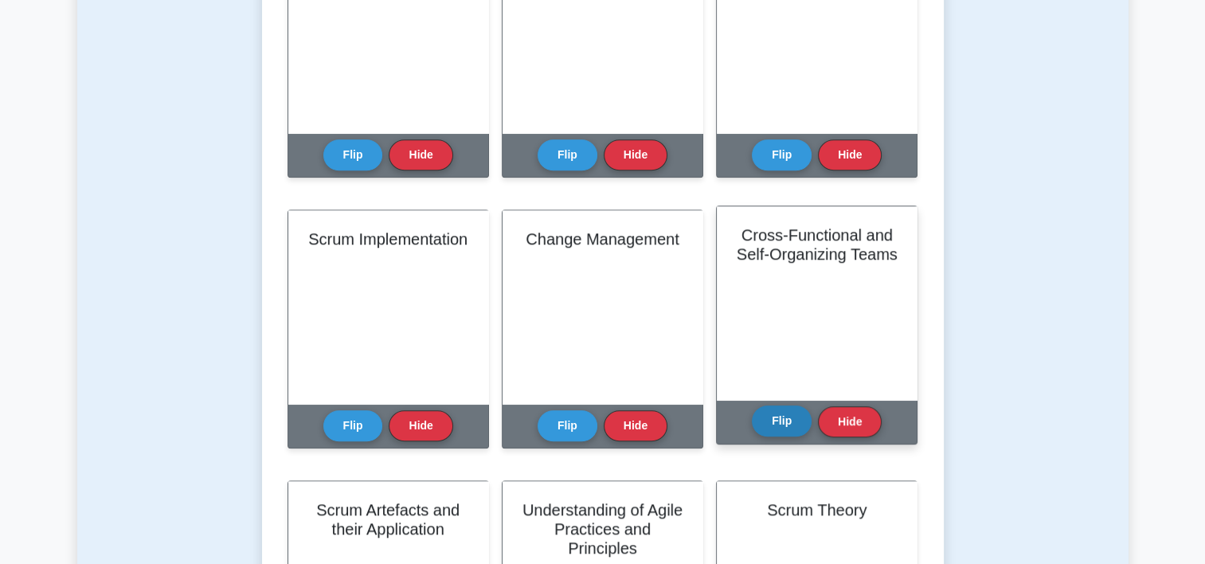
click at [792, 430] on button "Flip" at bounding box center [782, 420] width 60 height 31
